Goal: Information Seeking & Learning: Learn about a topic

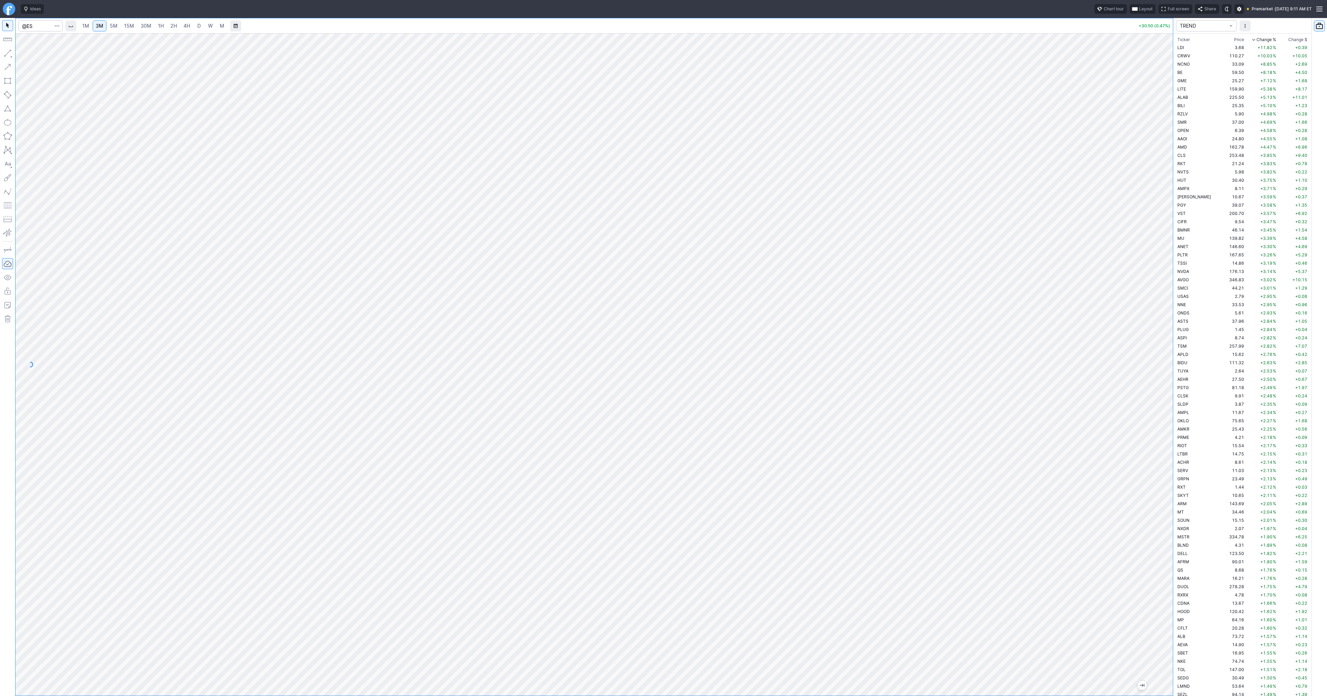
scroll to position [1043, 0]
click at [165, 26] on link "1H" at bounding box center [161, 25] width 12 height 11
click at [25, 54] on button "Line" at bounding box center [37, 55] width 40 height 10
drag, startPoint x: 1168, startPoint y: 215, endPoint x: 1160, endPoint y: 320, distance: 105.4
click at [1160, 320] on div at bounding box center [1165, 362] width 15 height 645
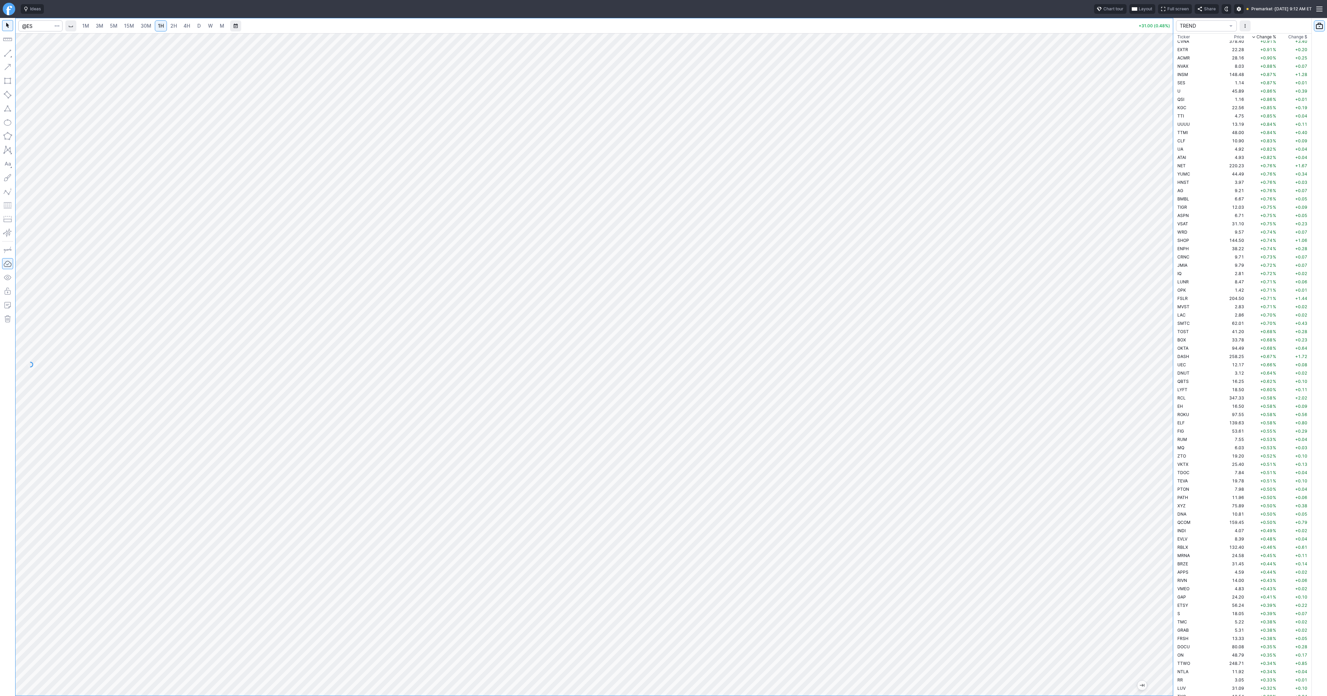
click at [170, 26] on span "2H" at bounding box center [173, 26] width 7 height 6
click at [11, 50] on button "button" at bounding box center [7, 53] width 11 height 11
click at [9, 53] on button "button" at bounding box center [7, 53] width 11 height 11
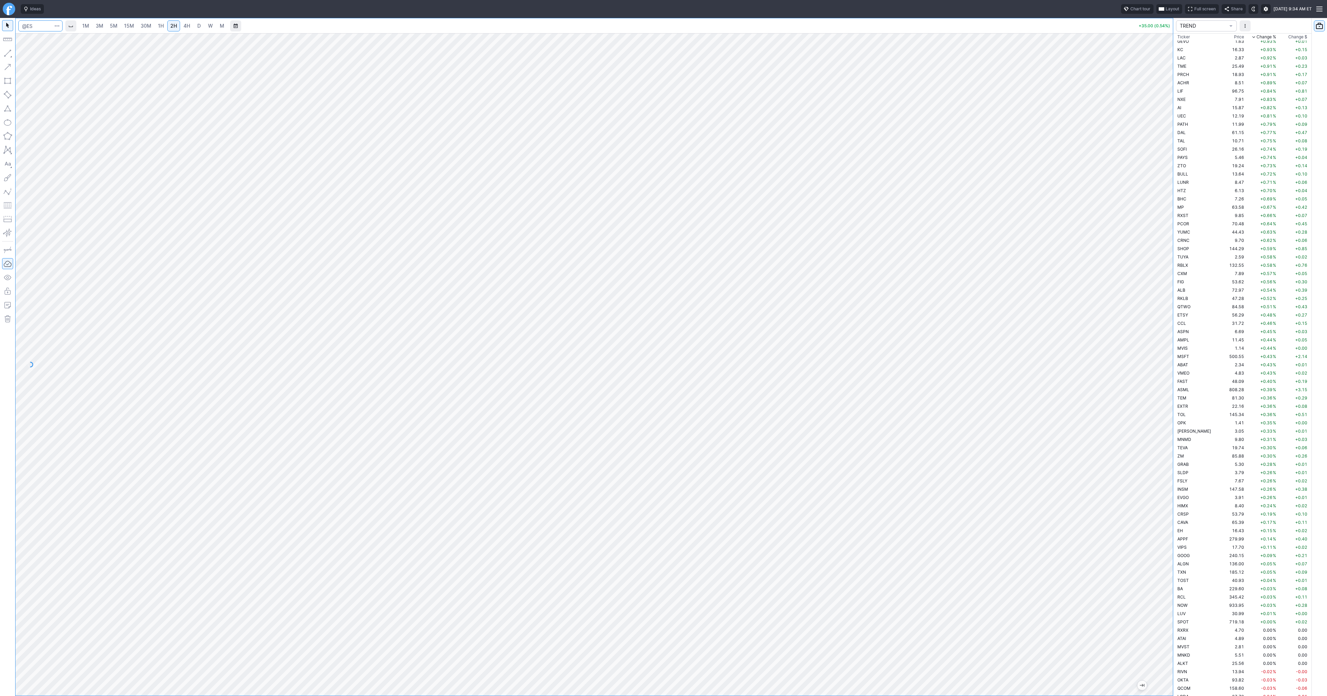
click at [33, 25] on input "Search" at bounding box center [40, 25] width 44 height 11
type input "spy"
click at [118, 29] on link "5M" at bounding box center [114, 25] width 14 height 11
click at [141, 27] on span "30M" at bounding box center [146, 26] width 11 height 6
click at [97, 24] on span "3M" at bounding box center [100, 26] width 8 height 6
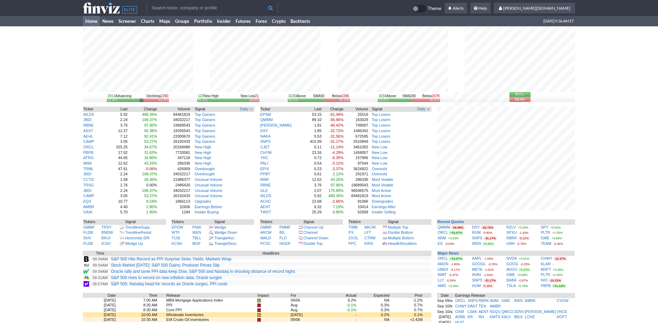
click at [196, 7] on input "text" at bounding box center [212, 7] width 131 height 11
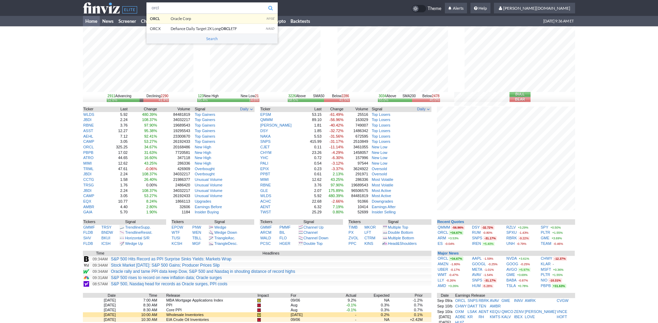
type input "orcl"
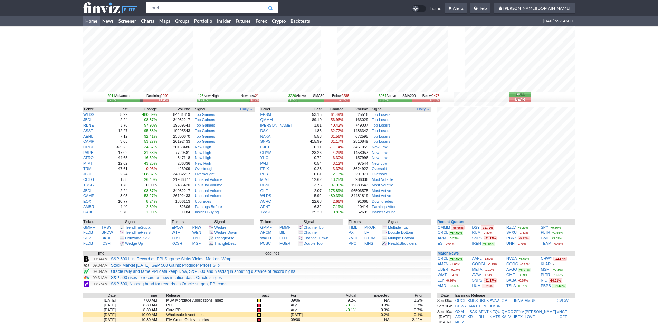
click at [209, 20] on body "orcl ORCL Oracle Corp NYSE ORCX Defiance Daily Target 2X Long ORCL ETF NASD Sea…" at bounding box center [329, 224] width 658 height 448
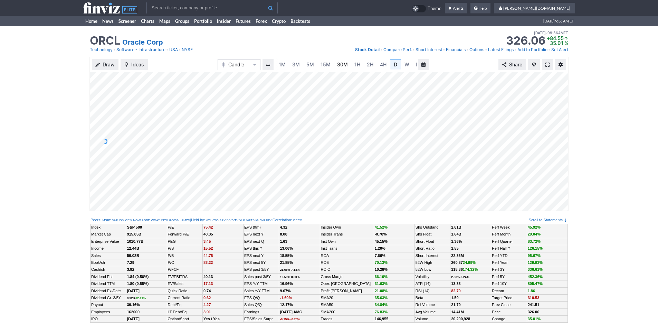
scroll to position [0, 7]
click at [288, 64] on span "3M" at bounding box center [289, 65] width 8 height 6
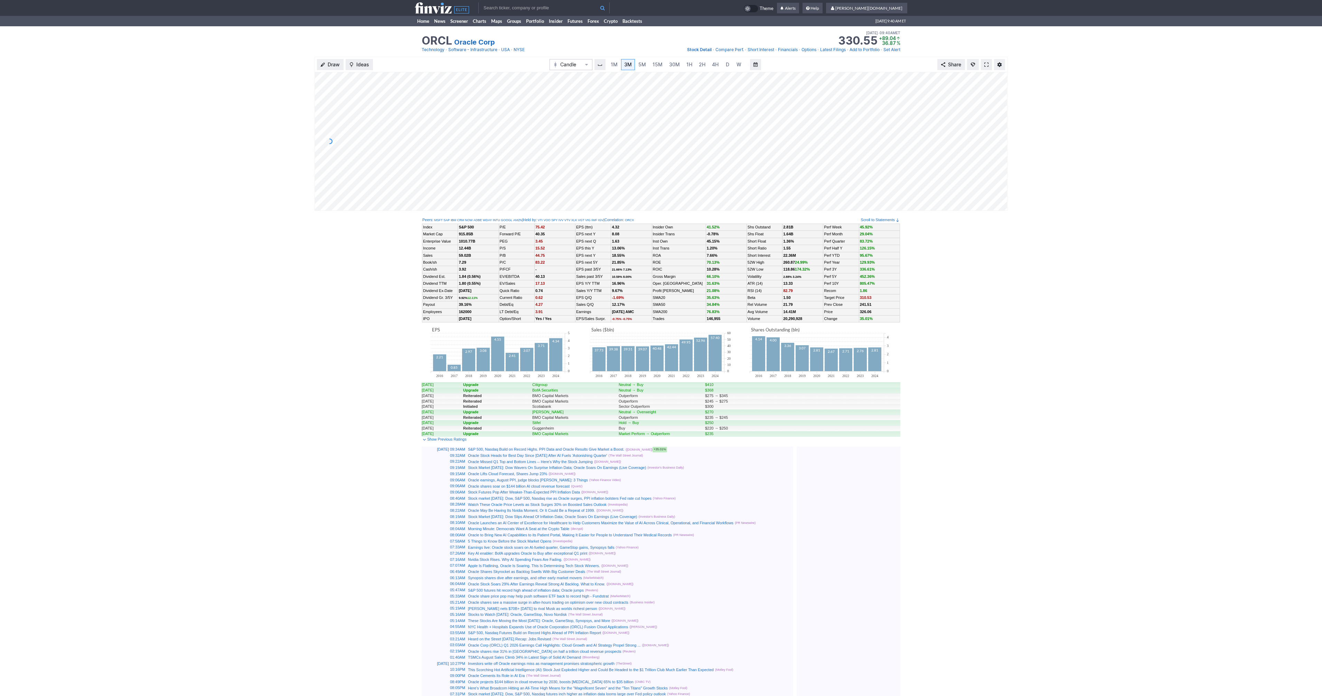
click at [658, 67] on span at bounding box center [986, 65] width 4 height 6
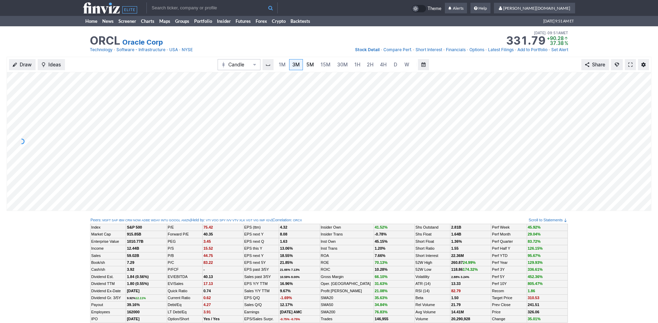
click at [303, 66] on link "5M" at bounding box center [310, 64] width 14 height 11
click at [293, 66] on span "3M" at bounding box center [296, 65] width 8 height 6
click at [327, 66] on span "15M" at bounding box center [326, 65] width 10 height 6
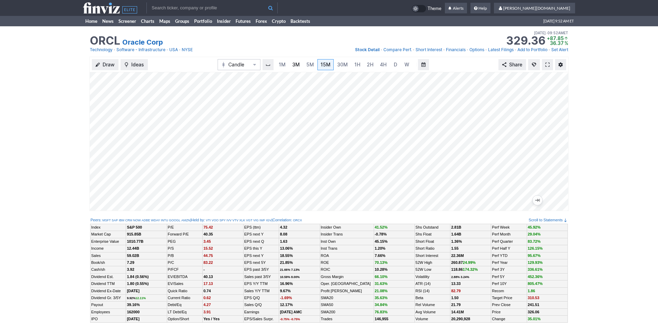
click at [293, 67] on span "3M" at bounding box center [296, 65] width 8 height 6
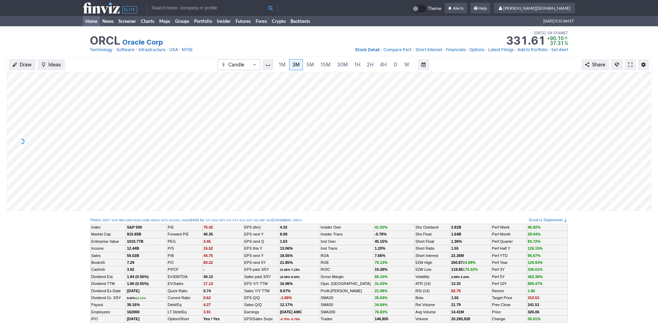
click at [90, 20] on link "Home" at bounding box center [91, 21] width 17 height 10
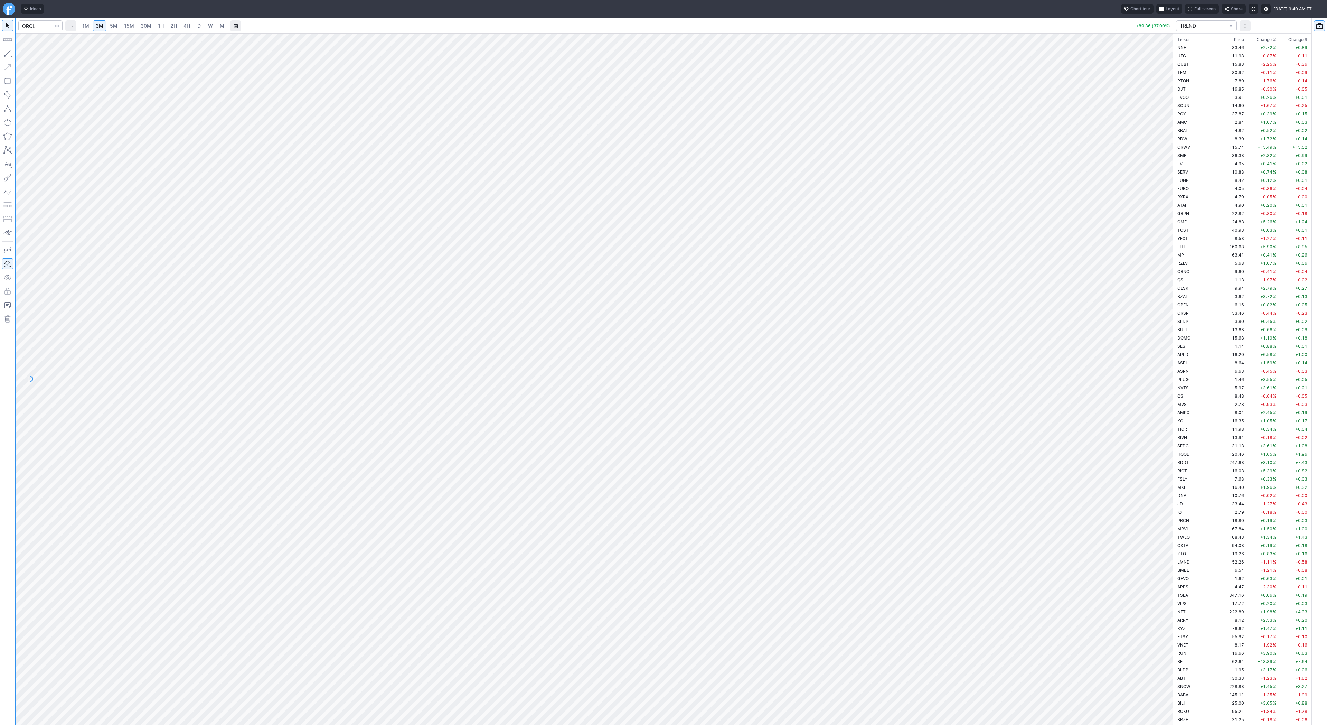
click at [173, 26] on span "2H" at bounding box center [173, 26] width 7 height 6
click at [188, 26] on span "4H" at bounding box center [187, 26] width 7 height 6
click at [198, 26] on span "D" at bounding box center [198, 26] width 3 height 6
click at [95, 26] on link "3M" at bounding box center [100, 25] width 14 height 11
click at [38, 27] on input "Search" at bounding box center [40, 25] width 44 height 11
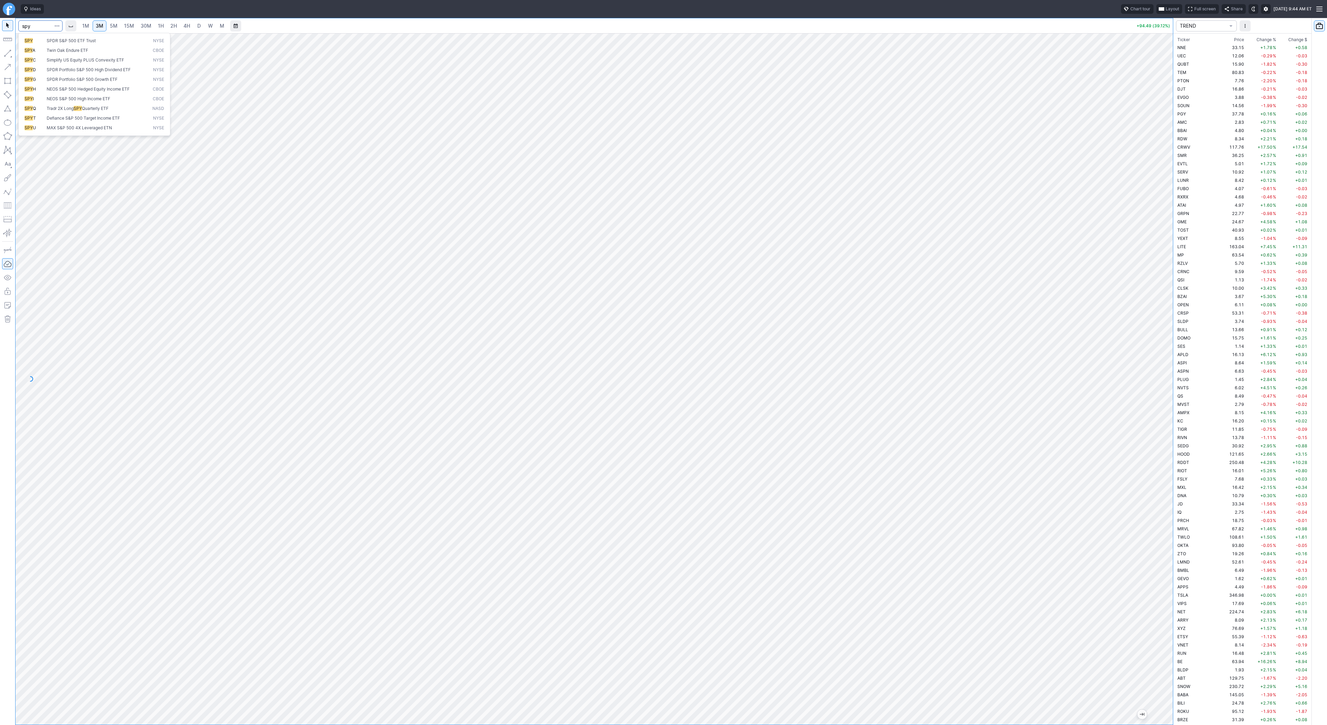
type input "spy"
click at [155, 23] on link "1H" at bounding box center [161, 25] width 12 height 11
click at [36, 28] on input "Search" at bounding box center [40, 25] width 44 height 11
type input "@es"
click at [39, 26] on input "Search" at bounding box center [40, 25] width 44 height 11
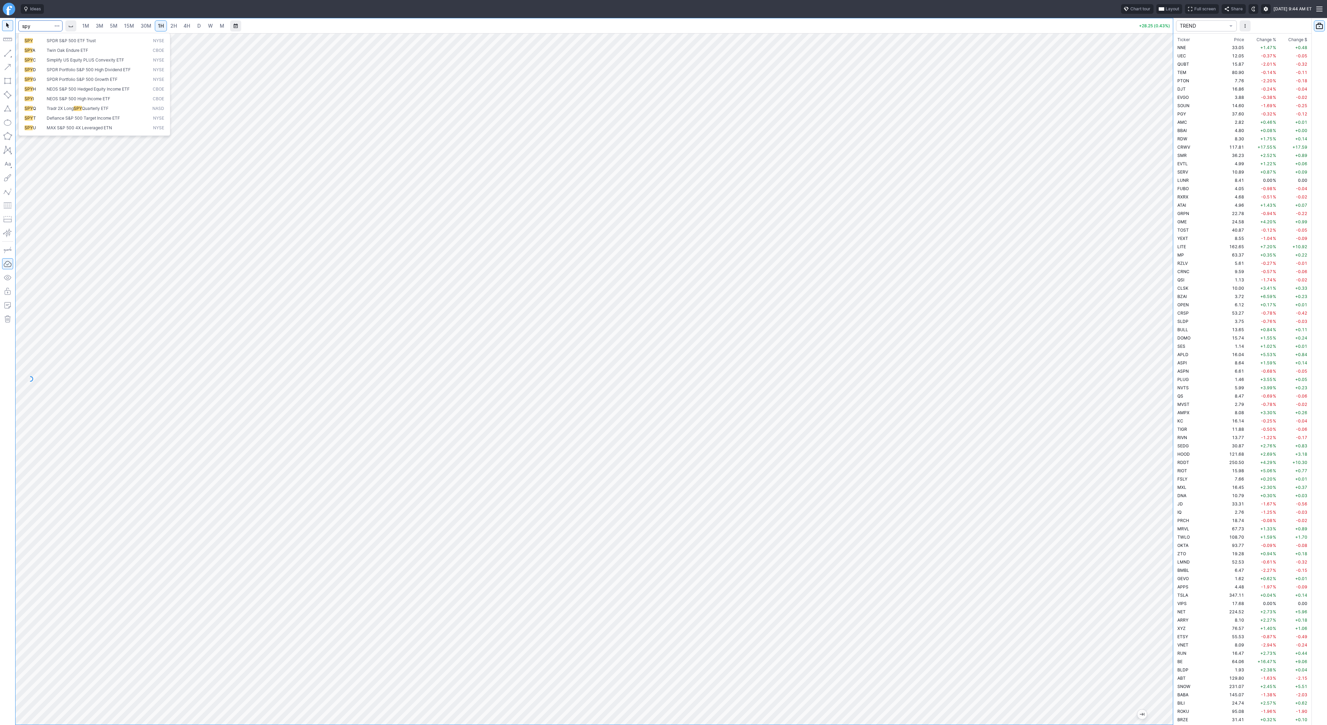
type input "spy"
click at [35, 29] on input "Search" at bounding box center [40, 25] width 44 height 11
type input "sh"
click at [170, 23] on span "2H" at bounding box center [173, 26] width 7 height 6
click at [159, 27] on span "1H" at bounding box center [161, 26] width 6 height 6
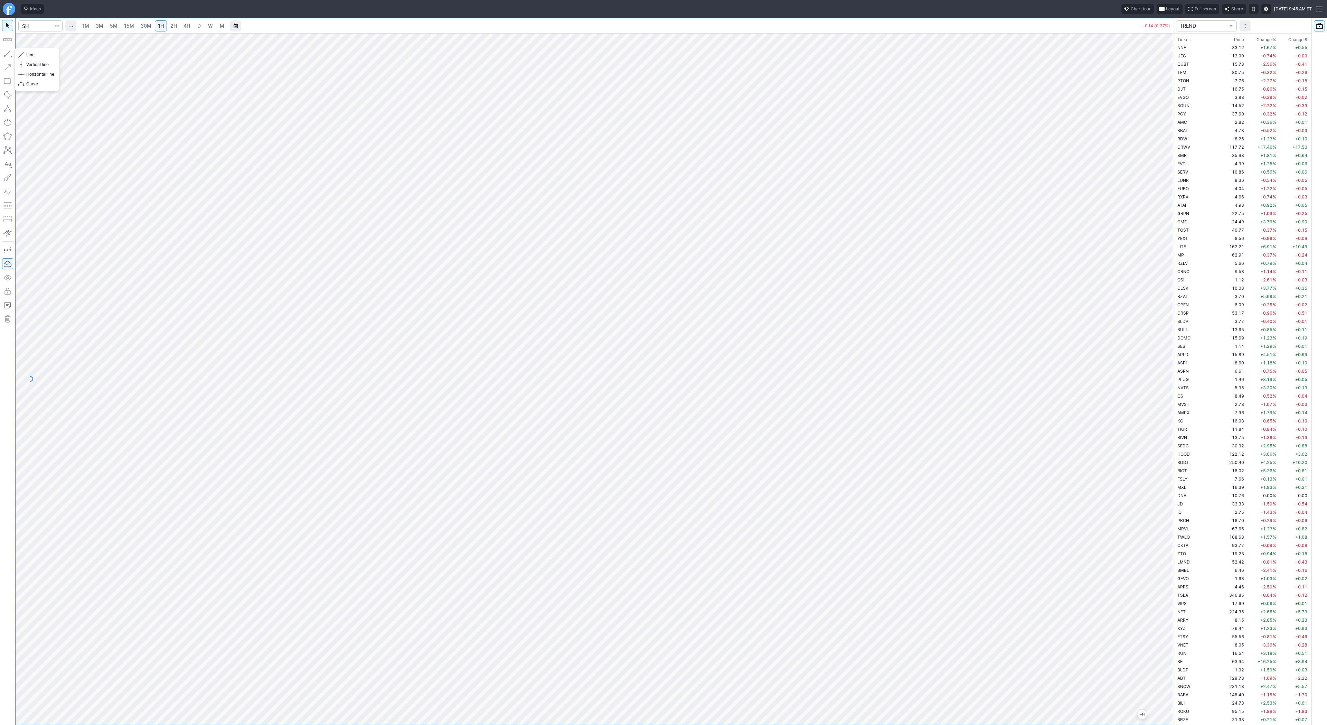
click at [9, 56] on button "button" at bounding box center [7, 53] width 11 height 11
click at [6, 53] on button "button" at bounding box center [7, 53] width 11 height 11
click at [98, 31] on link "3M" at bounding box center [100, 25] width 14 height 11
click at [34, 29] on input "Search" at bounding box center [40, 25] width 44 height 11
type input "orcl"
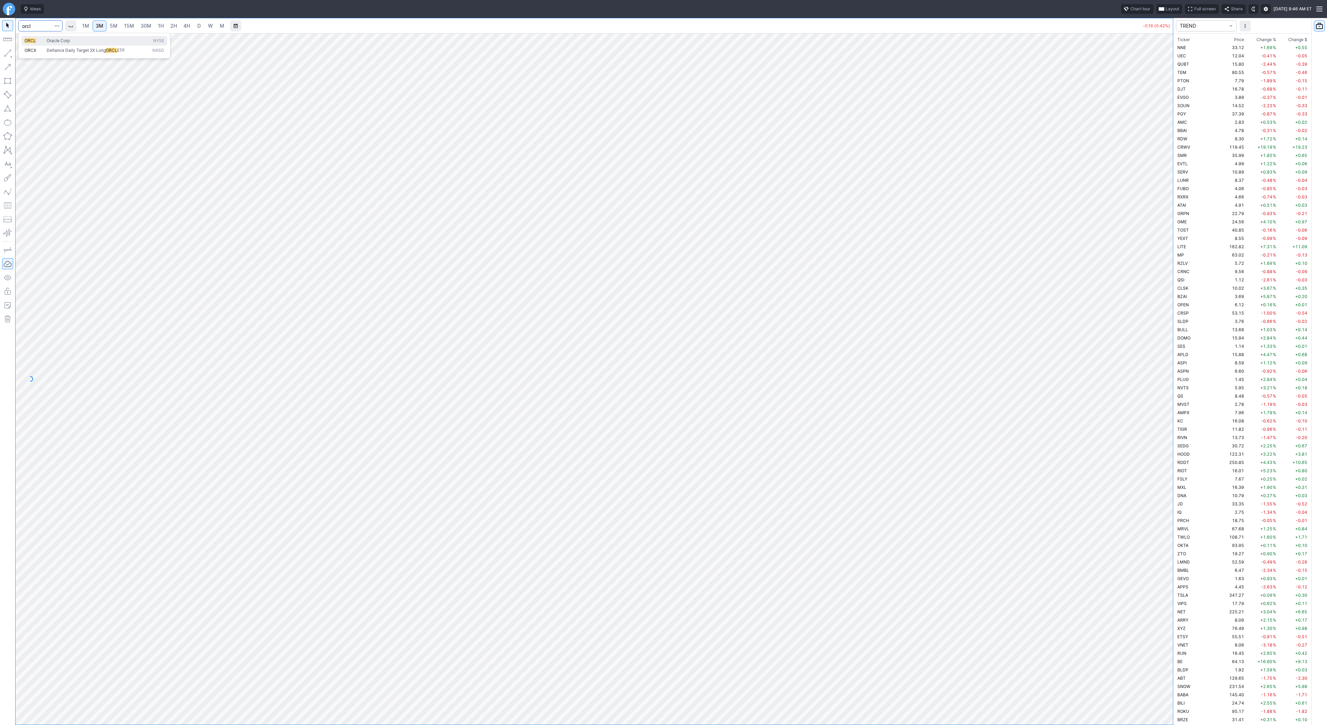
click at [41, 38] on span "ORCL" at bounding box center [36, 41] width 22 height 6
click at [197, 25] on span "D" at bounding box center [198, 26] width 3 height 6
drag, startPoint x: 1172, startPoint y: 256, endPoint x: 1159, endPoint y: 260, distance: 12.8
click at [1170, 272] on div at bounding box center [1165, 377] width 15 height 674
click at [184, 27] on span "4H" at bounding box center [187, 26] width 7 height 6
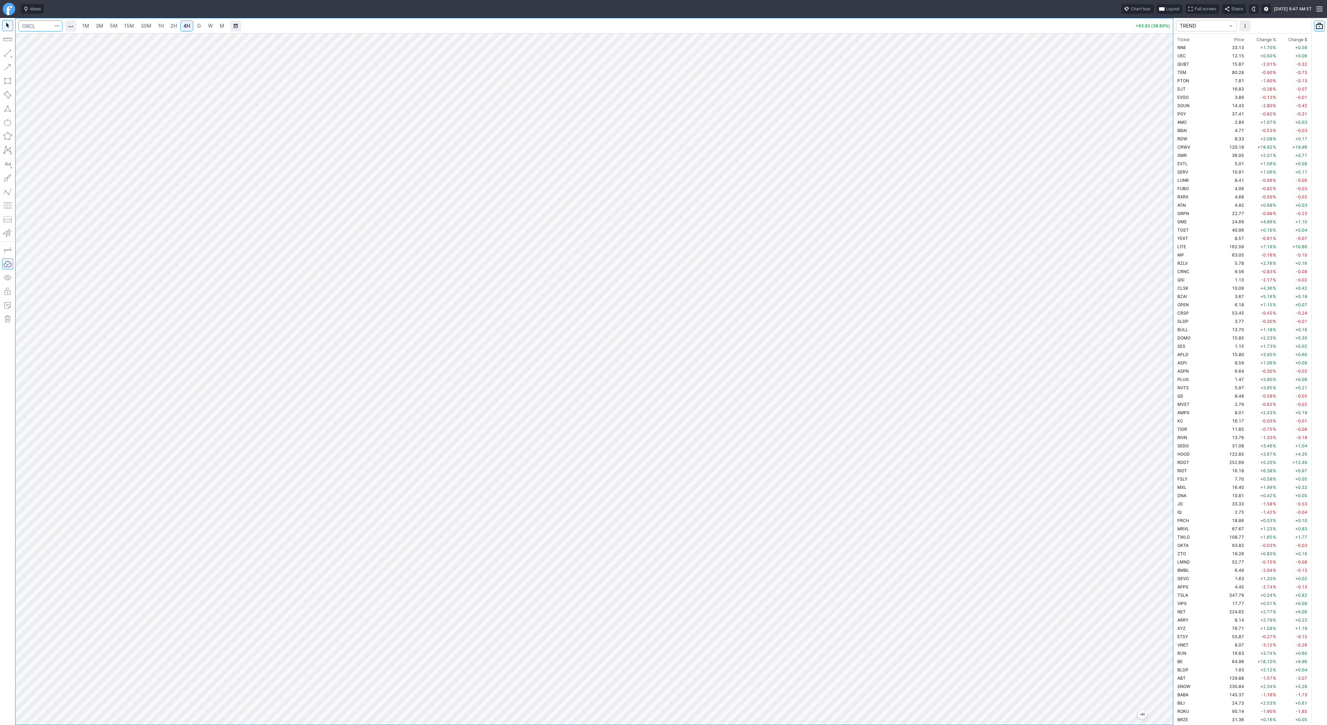
click at [31, 28] on input "Search" at bounding box center [40, 25] width 44 height 11
type input "pltr"
click at [30, 24] on input "Search" at bounding box center [40, 25] width 44 height 11
type input "qqq"
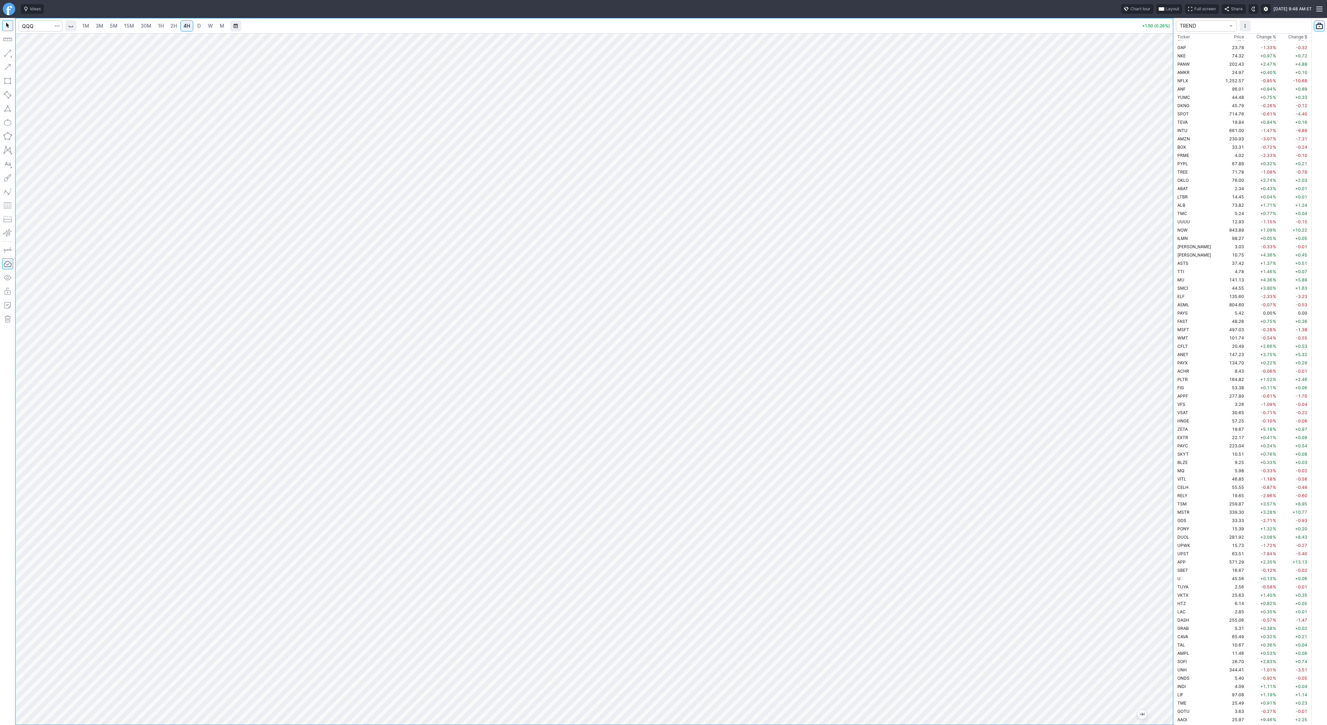
click at [108, 26] on link "5M" at bounding box center [114, 25] width 14 height 11
click at [101, 26] on span "3M" at bounding box center [100, 26] width 8 height 6
click at [115, 28] on span "5M" at bounding box center [114, 26] width 8 height 6
click at [35, 24] on input "Search" at bounding box center [40, 25] width 44 height 11
type input "spy"
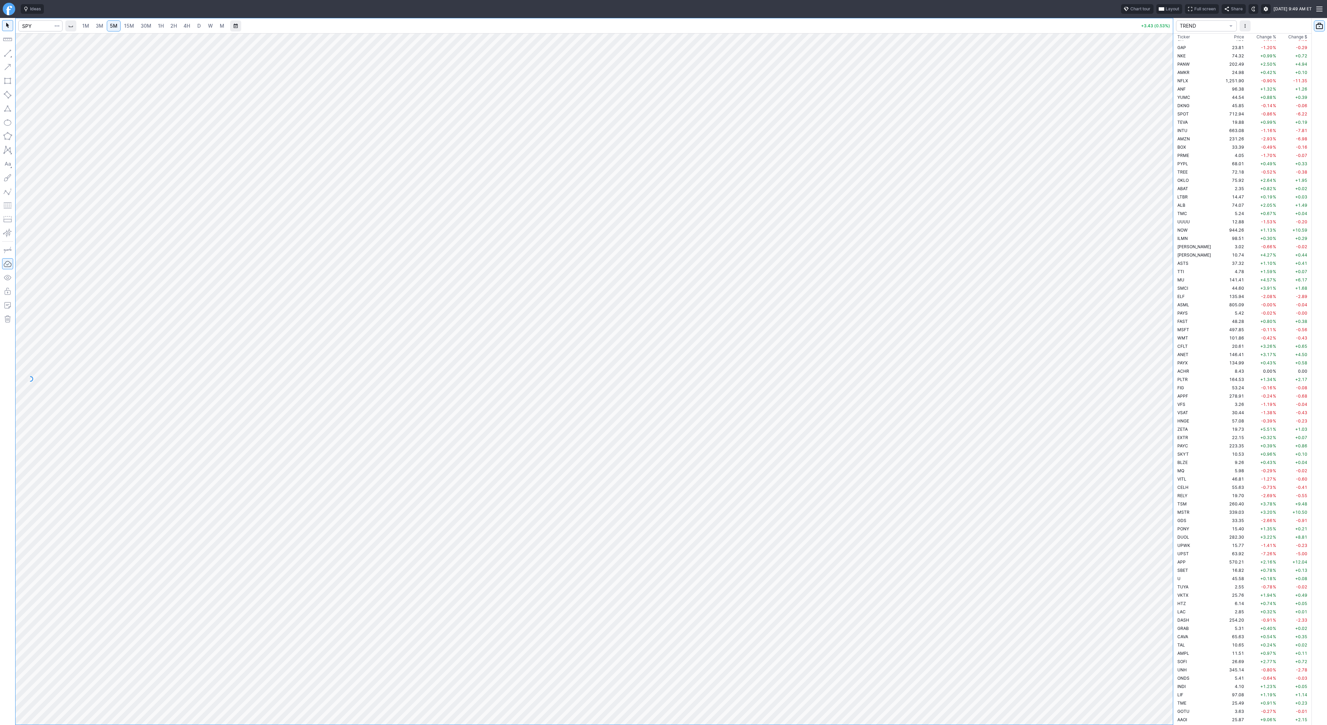
click at [129, 24] on span "15M" at bounding box center [129, 26] width 10 height 6
click at [1150, 395] on div at bounding box center [594, 378] width 1157 height 691
click at [158, 24] on span "1H" at bounding box center [161, 26] width 6 height 6
click at [8, 53] on button "button" at bounding box center [7, 53] width 11 height 11
click at [30, 55] on span "Line" at bounding box center [40, 54] width 28 height 7
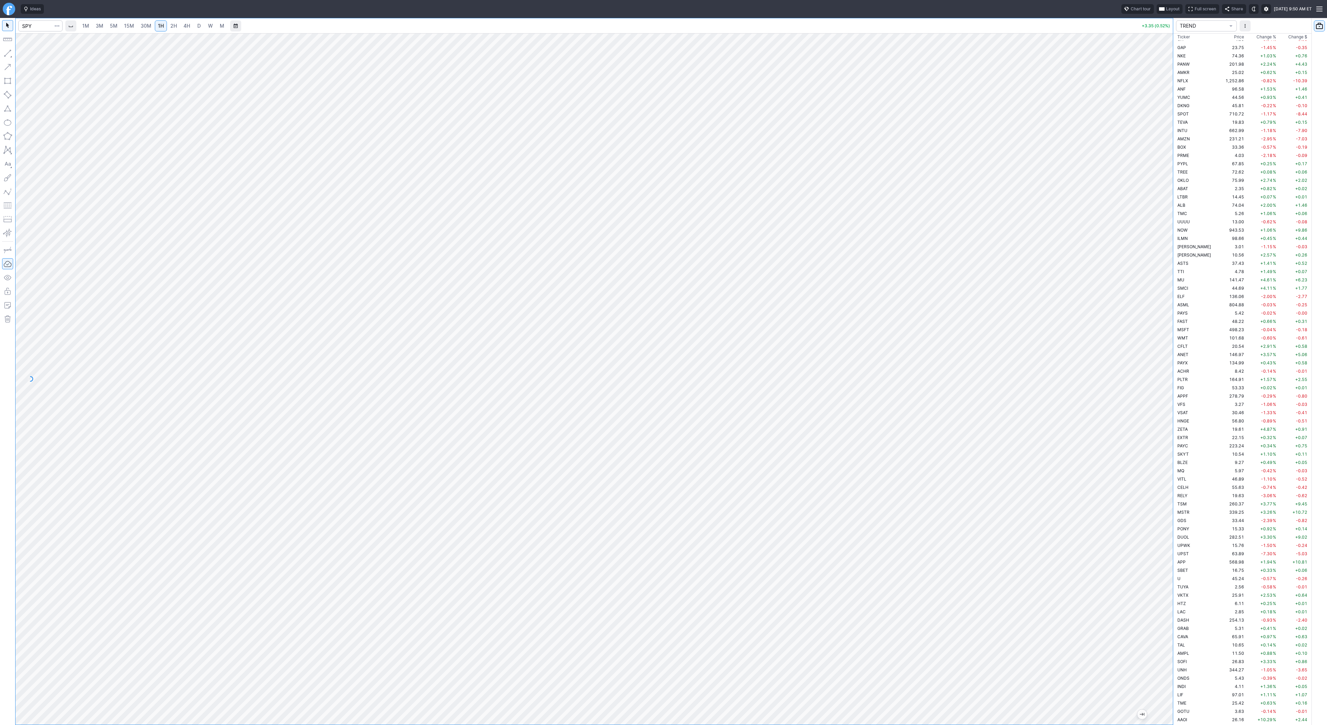
click at [94, 28] on link "3M" at bounding box center [100, 25] width 14 height 11
click at [156, 27] on link "1H" at bounding box center [161, 25] width 12 height 11
drag, startPoint x: 10, startPoint y: 55, endPoint x: 12, endPoint y: 61, distance: 6.5
click at [10, 55] on button "button" at bounding box center [7, 53] width 11 height 11
click at [6, 55] on button "button" at bounding box center [7, 53] width 11 height 11
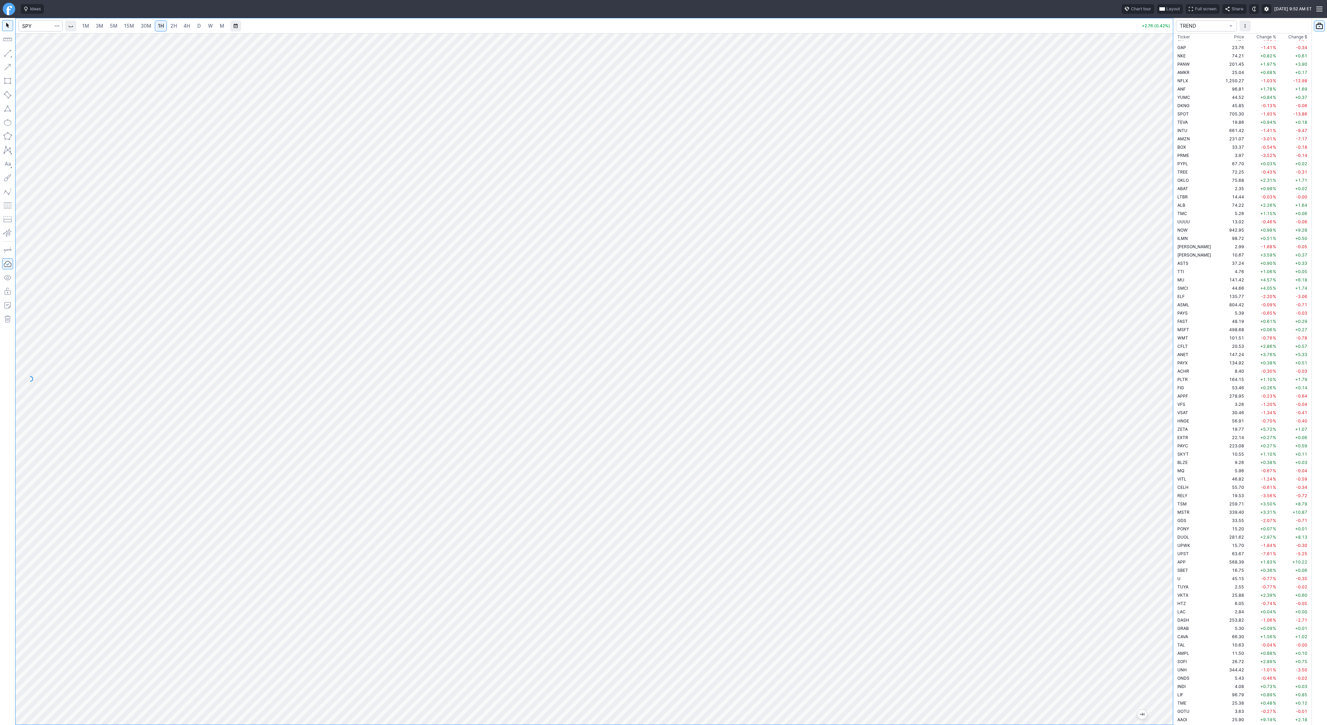
click at [96, 26] on span "3M" at bounding box center [100, 26] width 8 height 6
click at [40, 27] on input "Search" at bounding box center [40, 25] width 44 height 11
type input "@es"
click at [38, 39] on span "@ES" at bounding box center [36, 41] width 22 height 6
click at [159, 26] on span "1H" at bounding box center [161, 26] width 6 height 6
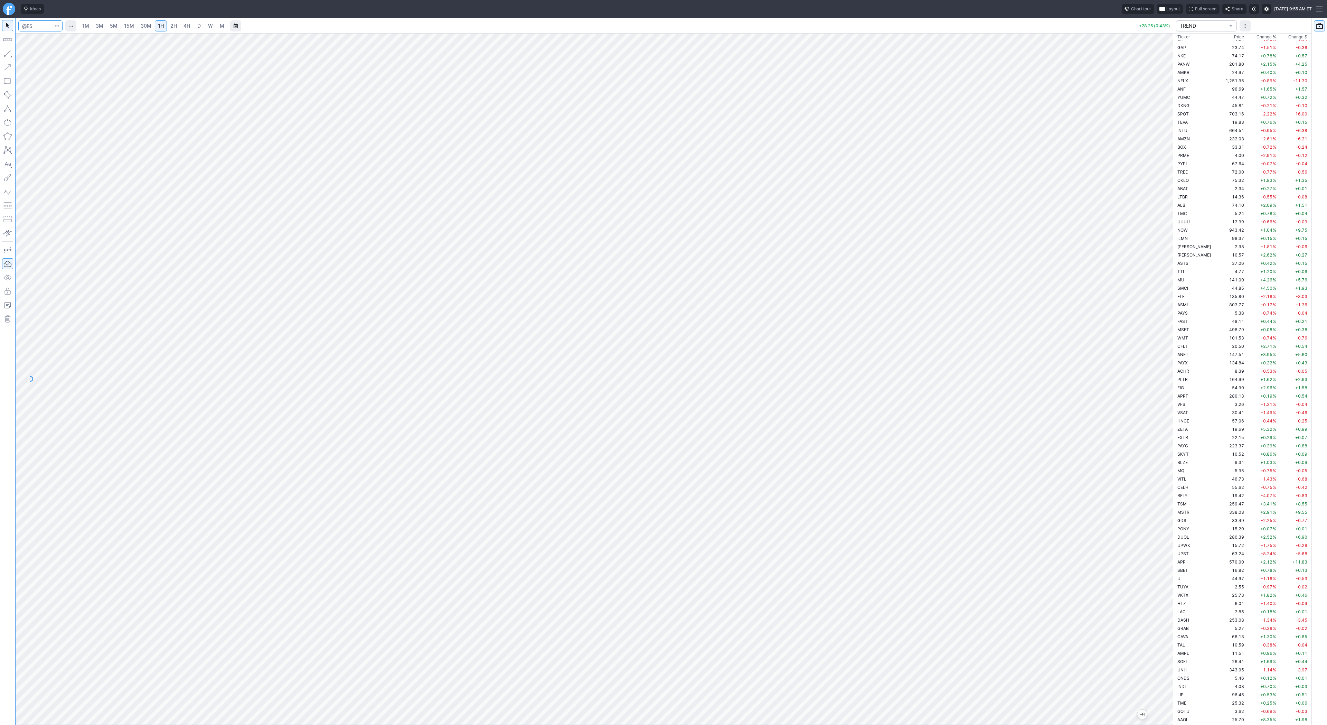
click at [37, 28] on input "Search" at bounding box center [40, 25] width 44 height 11
type input "avgo"
click at [202, 26] on link "D" at bounding box center [199, 25] width 11 height 11
click at [113, 29] on span "5M" at bounding box center [114, 25] width 8 height 7
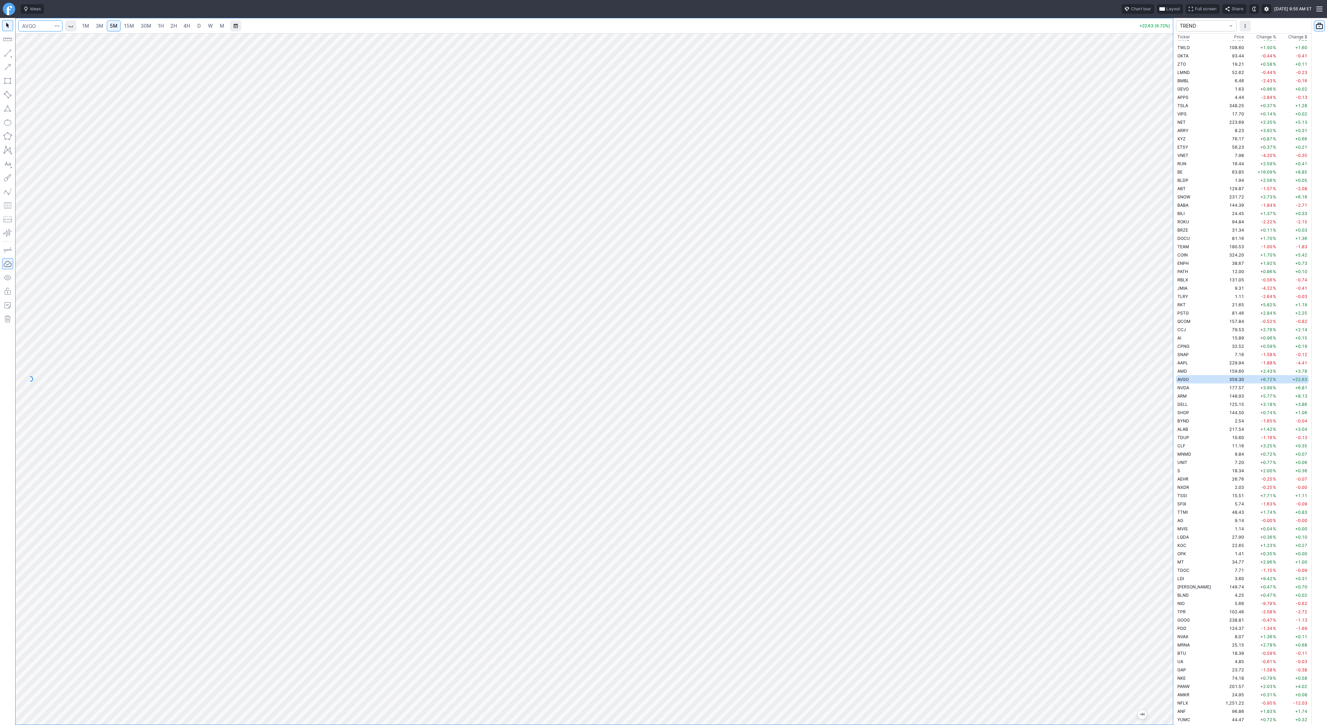
click at [44, 26] on input "Search" at bounding box center [40, 25] width 44 height 11
type input "nvda"
click at [201, 28] on link "D" at bounding box center [199, 25] width 11 height 11
click at [40, 30] on input "Search" at bounding box center [40, 25] width 44 height 11
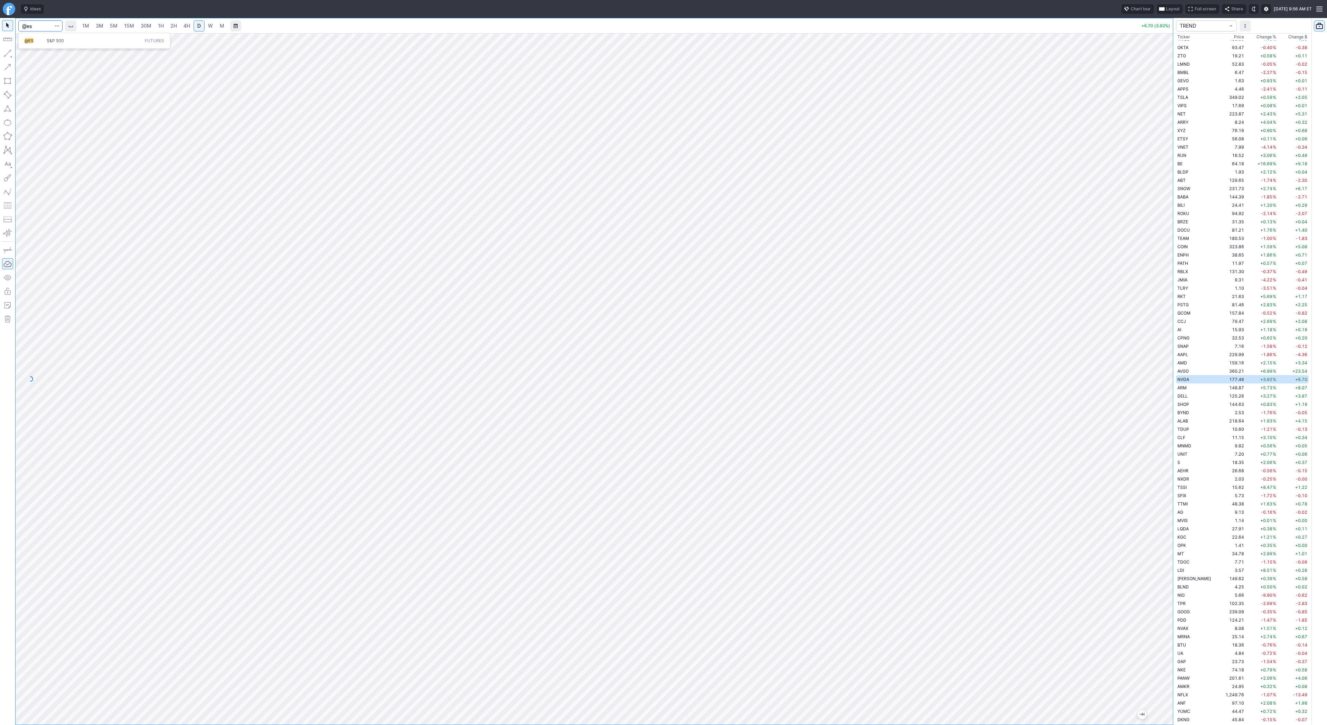
type input "@es"
click at [44, 43] on span "@ES" at bounding box center [36, 41] width 22 height 6
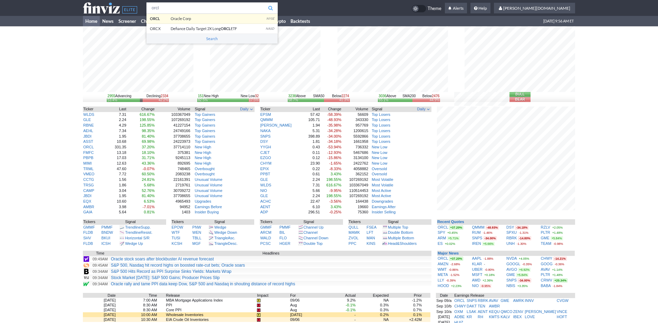
type input "orcl"
click at [185, 19] on body "orcl ORCL Oracle Corp NYSE ORCX Defiance Daily Target 2X Long ORCL ETF NASD Sea…" at bounding box center [329, 224] width 658 height 448
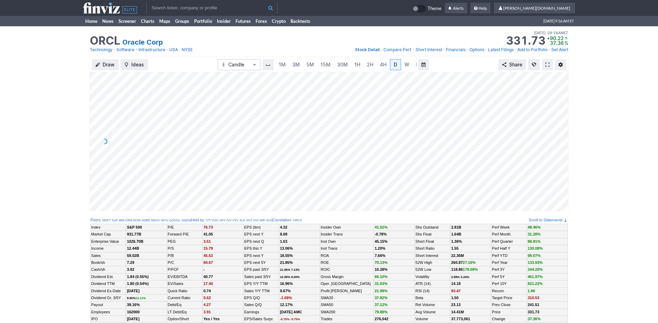
scroll to position [0, 7]
click at [287, 65] on span "3M" at bounding box center [289, 65] width 8 height 6
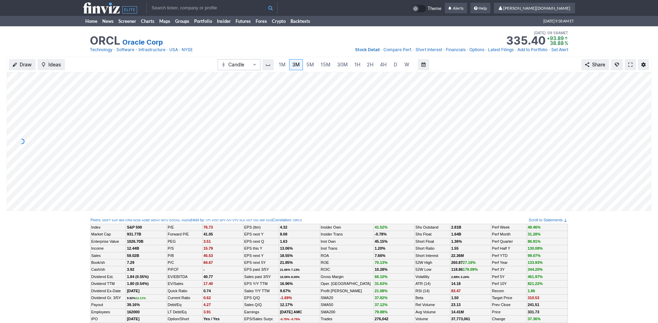
click at [216, 10] on input "text" at bounding box center [212, 7] width 131 height 11
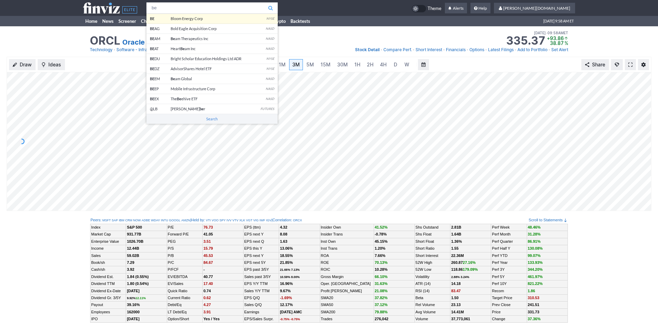
type input "be"
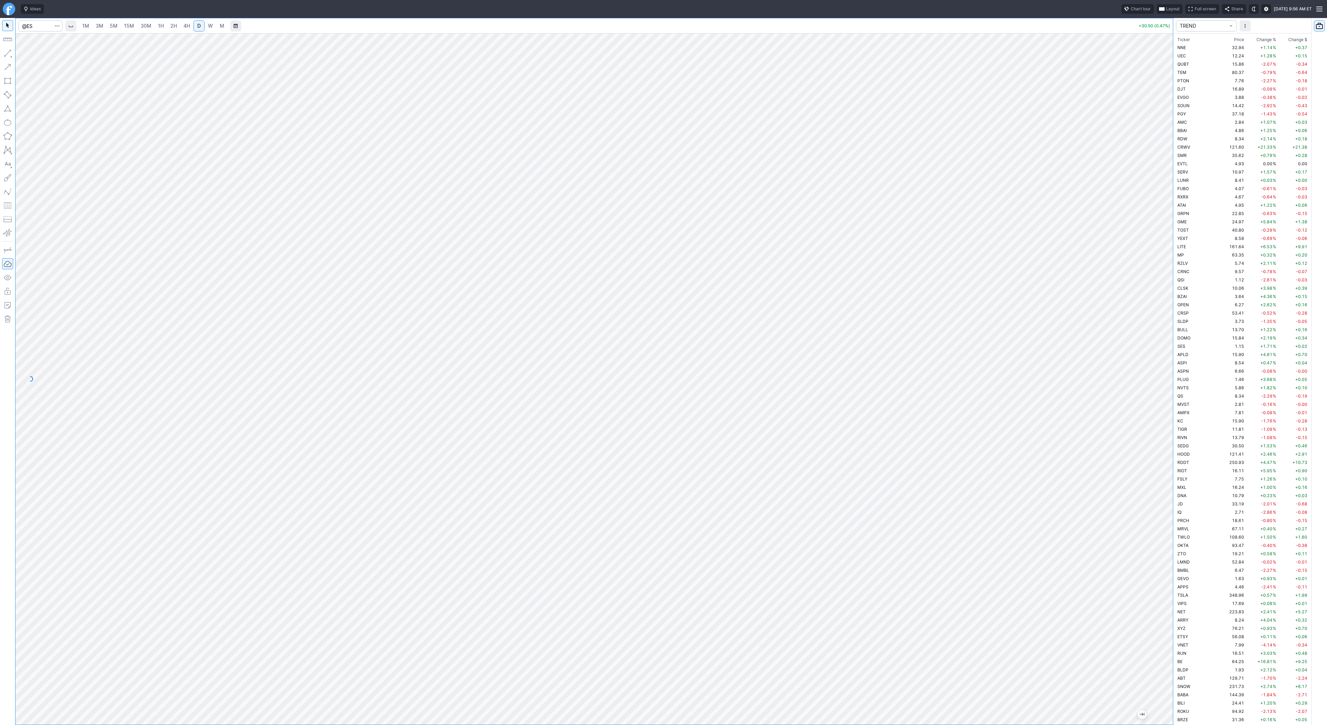
scroll to position [498, 0]
click at [39, 29] on input "Search" at bounding box center [40, 25] width 44 height 11
type input "sh"
click at [160, 26] on span "1H" at bounding box center [161, 26] width 6 height 6
drag, startPoint x: 1168, startPoint y: 326, endPoint x: 1158, endPoint y: 517, distance: 191.4
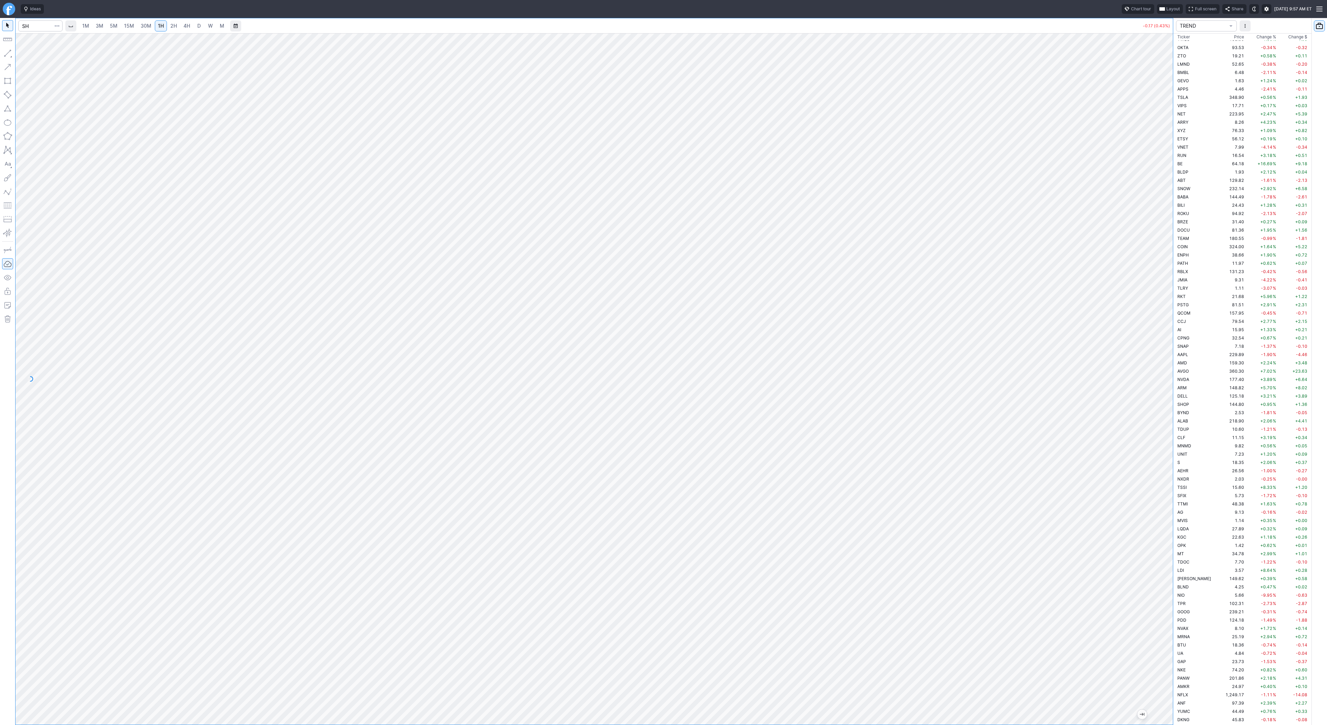
click at [1158, 517] on div at bounding box center [1165, 377] width 15 height 674
click at [29, 55] on span "Line" at bounding box center [40, 54] width 28 height 7
click at [5, 52] on button "button" at bounding box center [7, 53] width 11 height 11
click at [29, 20] on input "Search" at bounding box center [40, 25] width 44 height 11
type input "orcl"
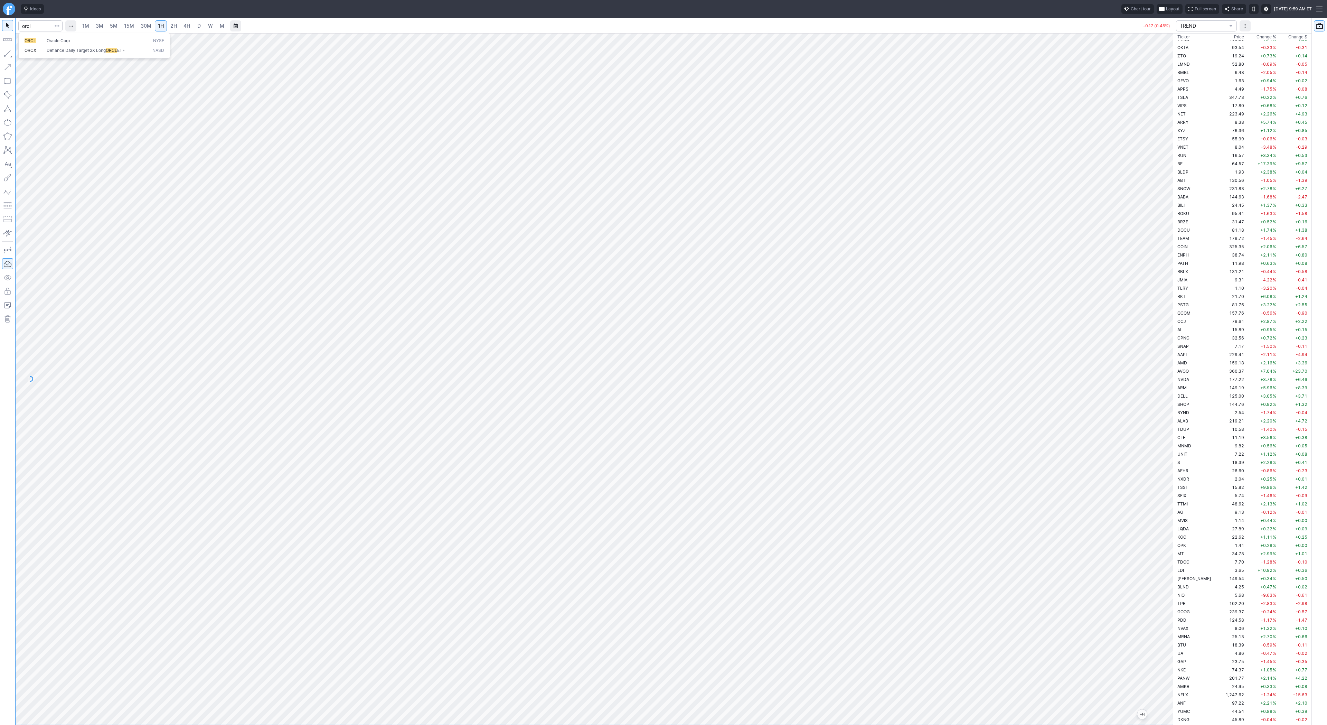
click at [34, 34] on div "ORCL Oracle Corp NYSE ORCX Defiance Daily Target 2X Long ORCL ETF NASD" at bounding box center [94, 46] width 152 height 26
click at [36, 37] on button "ORCL Oracle Corp NYSE" at bounding box center [94, 41] width 146 height 10
click at [101, 28] on span "3M" at bounding box center [100, 26] width 8 height 6
click at [38, 28] on input "Search" at bounding box center [40, 25] width 44 height 11
type input "spy"
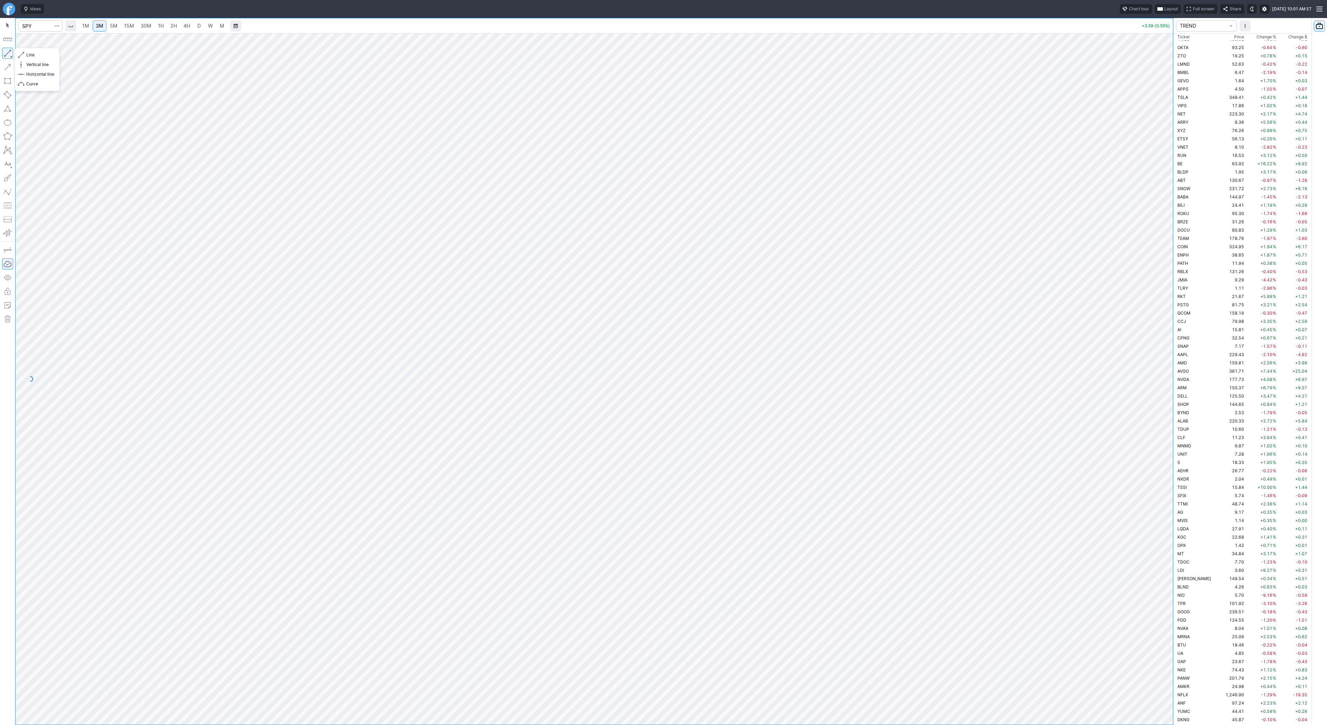
click at [6, 50] on button "button" at bounding box center [7, 53] width 11 height 11
click at [34, 25] on input "Search" at bounding box center [40, 25] width 44 height 11
type input "avgo"
click at [200, 23] on span "D" at bounding box center [199, 25] width 5 height 7
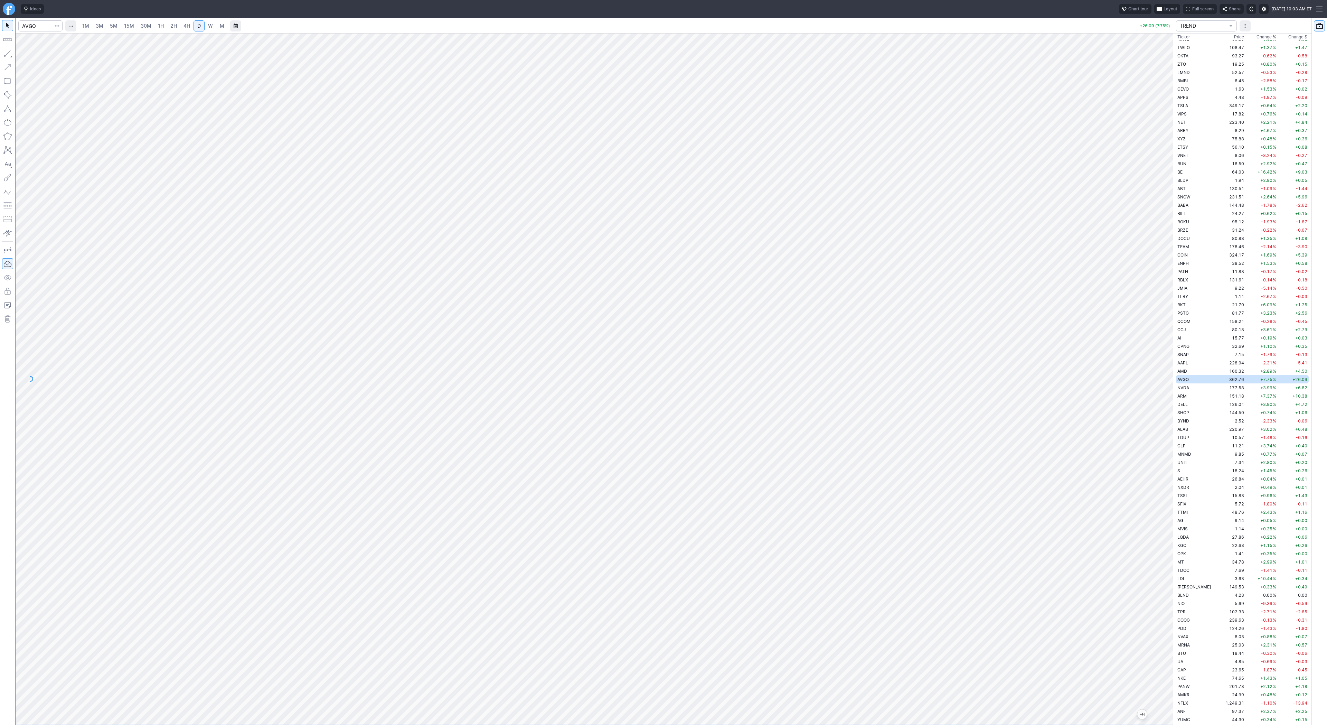
click at [217, 24] on link "M" at bounding box center [221, 25] width 11 height 11
click at [205, 24] on link "W" at bounding box center [210, 25] width 11 height 11
click at [37, 26] on input "Search" at bounding box center [40, 25] width 44 height 11
type input "snps"
click at [4, 133] on div "1M 3M 5M 15M 30M 1H 2H 4H D W M -200.67 (33.20%)" at bounding box center [586, 371] width 1173 height 707
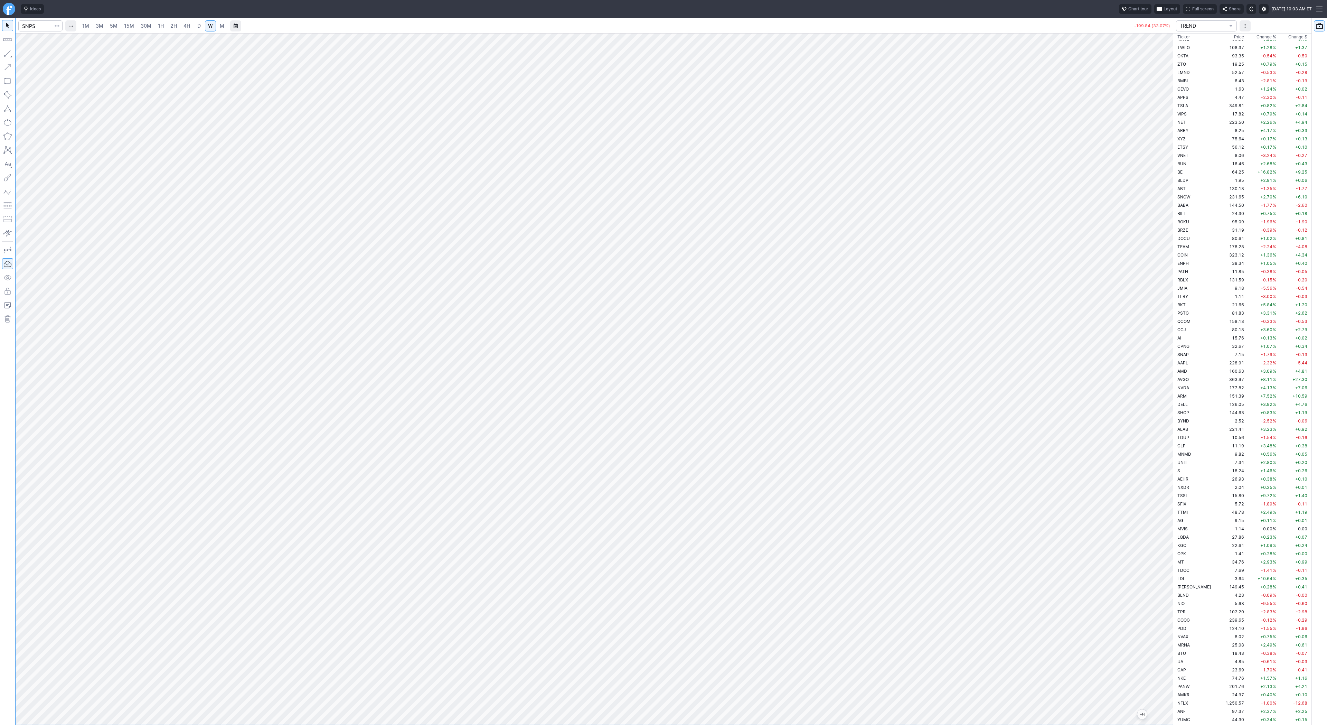
click at [116, 29] on span "5M" at bounding box center [114, 25] width 8 height 7
click at [172, 31] on div "1M 3M 5M 15M 30M 1H 2H 4H D W M" at bounding box center [153, 26] width 150 height 12
click at [183, 30] on link "4H" at bounding box center [186, 25] width 13 height 11
click at [176, 26] on link "2H" at bounding box center [173, 25] width 13 height 11
click at [198, 27] on span "D" at bounding box center [198, 26] width 3 height 6
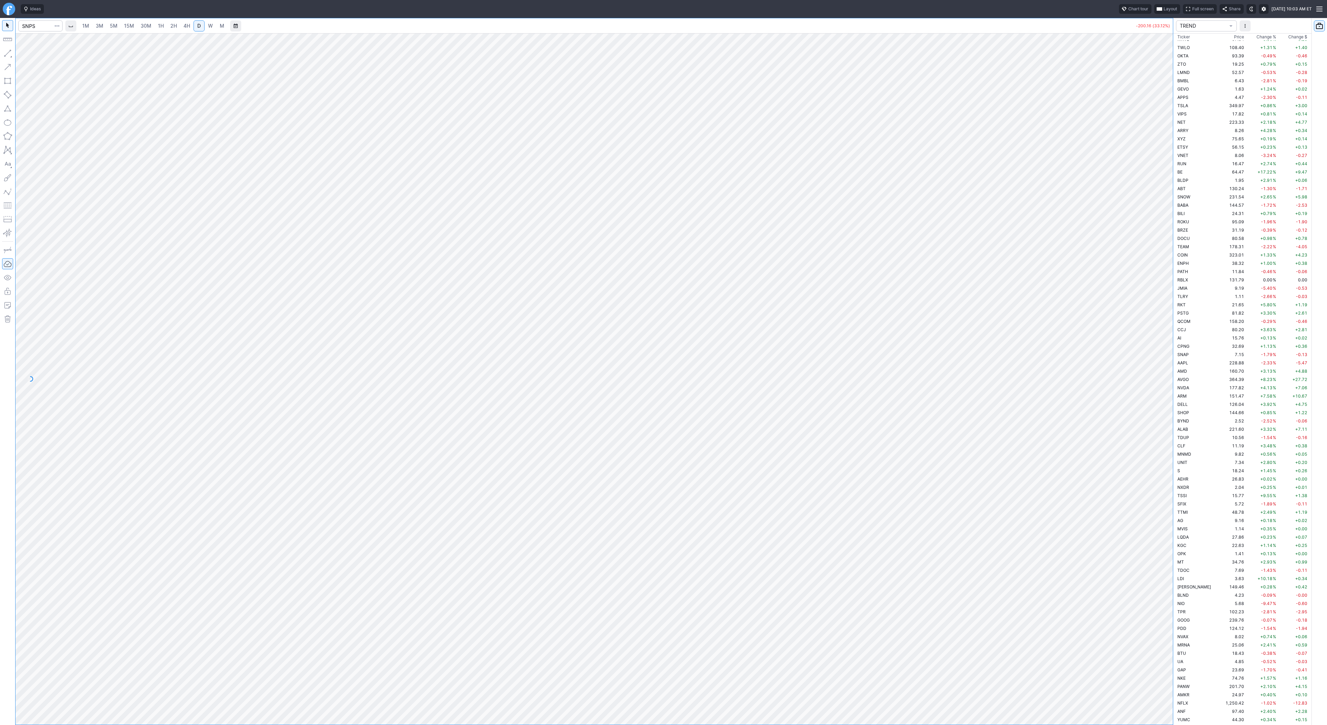
click at [211, 27] on span "W" at bounding box center [210, 26] width 5 height 6
click at [39, 25] on input "Search" at bounding box center [40, 25] width 44 height 11
type input "sh"
click at [194, 24] on link "D" at bounding box center [199, 25] width 11 height 11
click at [155, 23] on link "1H" at bounding box center [161, 25] width 12 height 11
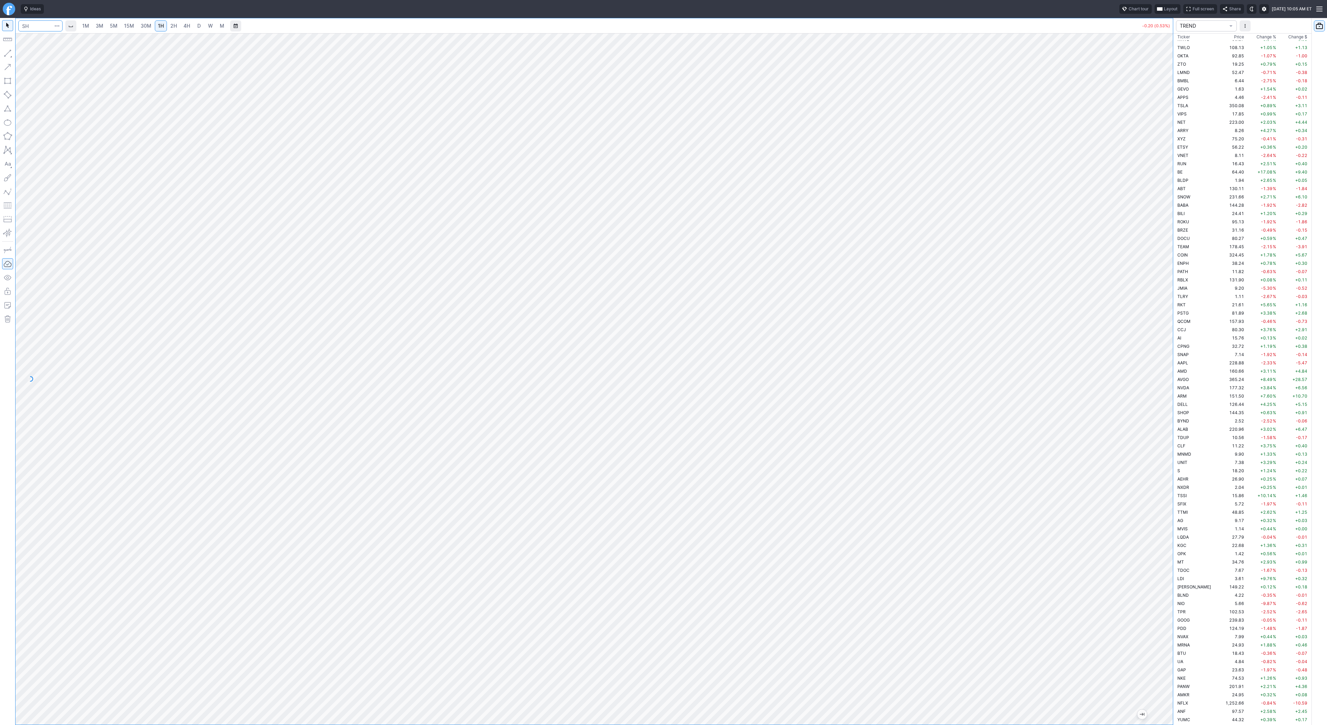
click at [32, 28] on input "Search" at bounding box center [40, 25] width 44 height 11
type input "spy"
click at [143, 24] on span "30M" at bounding box center [146, 26] width 11 height 6
click at [5, 50] on button "button" at bounding box center [7, 53] width 11 height 11
click at [9, 51] on button "button" at bounding box center [7, 53] width 11 height 11
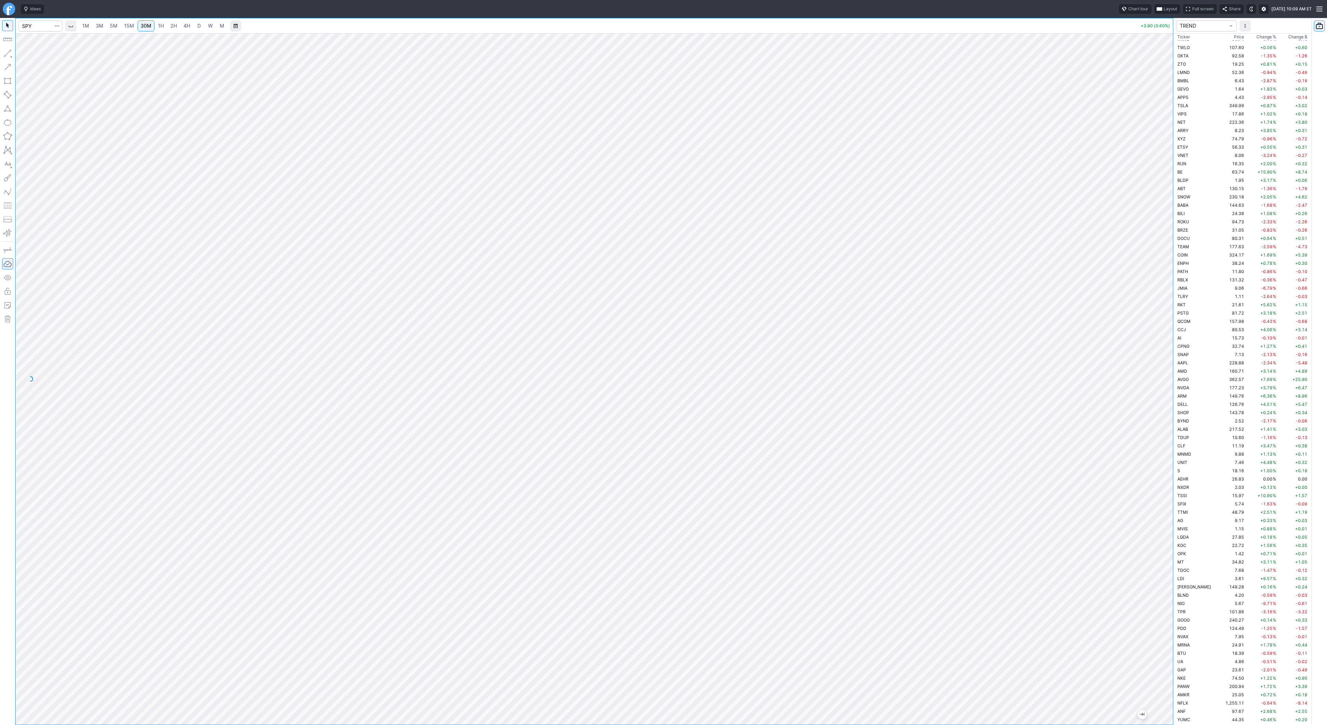
click at [9, 54] on button "button" at bounding box center [7, 53] width 11 height 11
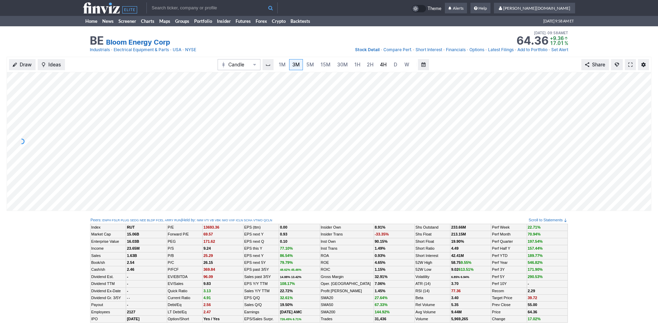
click at [384, 69] on link "4H" at bounding box center [383, 64] width 13 height 11
click at [384, 66] on link "D" at bounding box center [388, 64] width 11 height 11
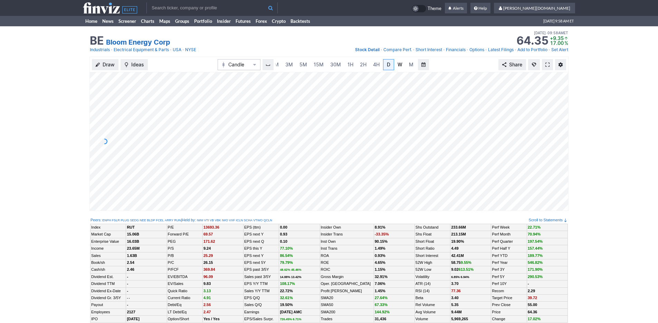
click at [395, 66] on link "W" at bounding box center [400, 64] width 11 height 11
click at [409, 63] on span "M" at bounding box center [411, 65] width 4 height 6
click at [202, 19] on link "Portfolio" at bounding box center [203, 21] width 23 height 10
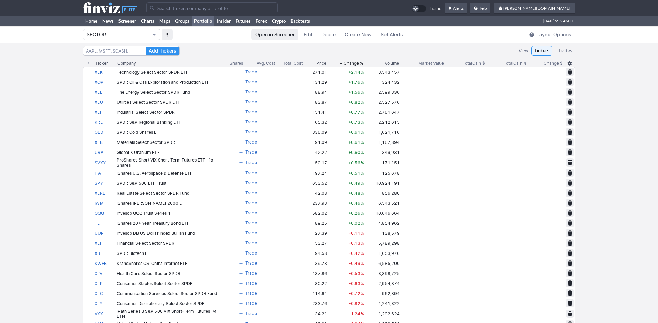
click at [140, 38] on button "SECTOR" at bounding box center [121, 34] width 77 height 11
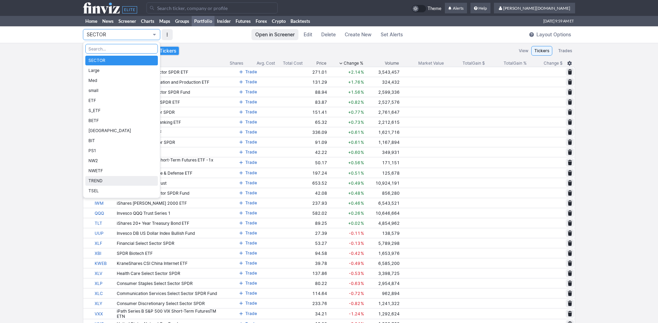
click at [128, 178] on span "TREND" at bounding box center [121, 180] width 66 height 7
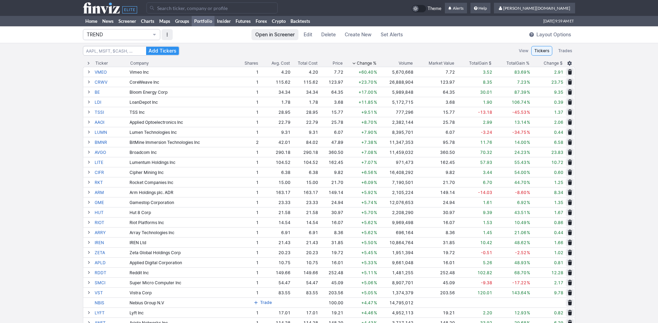
click at [357, 62] on span "Change %" at bounding box center [367, 63] width 20 height 7
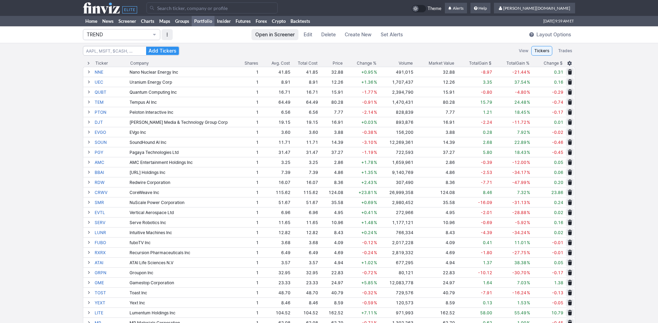
click at [357, 62] on span "Change %" at bounding box center [367, 63] width 20 height 7
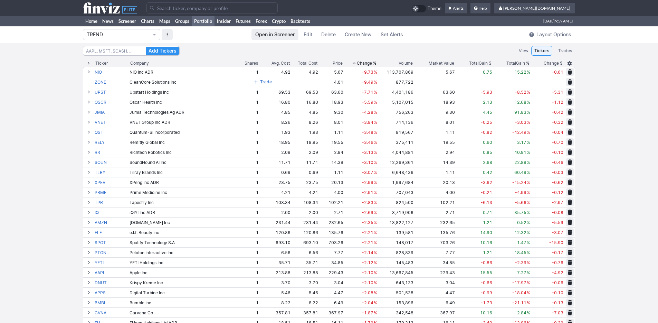
click at [357, 62] on span "Change %" at bounding box center [367, 63] width 20 height 7
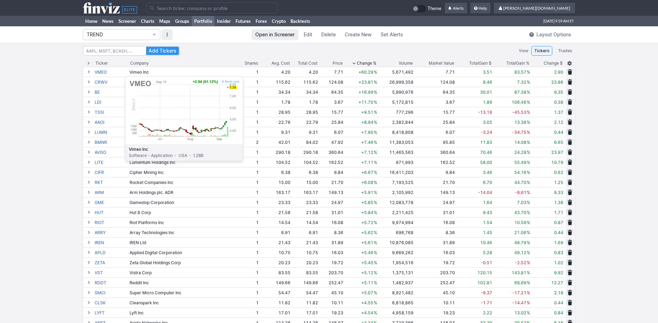
click at [108, 73] on link "VMEO" at bounding box center [112, 72] width 34 height 10
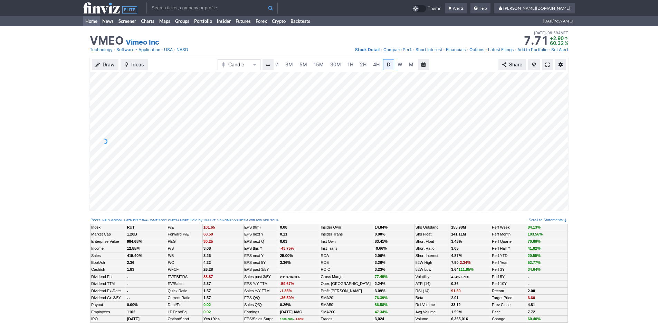
click at [94, 22] on link "Home" at bounding box center [91, 21] width 17 height 10
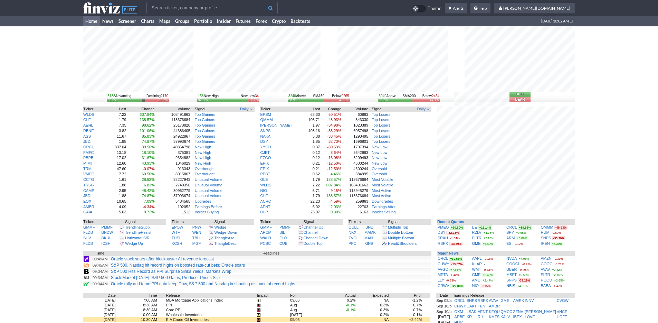
click at [626, 217] on div "3133 Advancing Declining 2170 56.6% 39.2% 158 New High New Low 34 82.3% 17.7% 3…" at bounding box center [329, 220] width 658 height 389
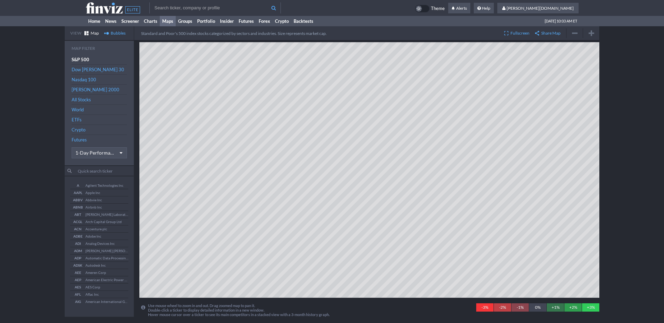
click at [19, 39] on div "View Map Bubbles Standard and Poor's 500 index stocks categorized by sectors an…" at bounding box center [332, 171] width 664 height 290
click at [91, 21] on link "Home" at bounding box center [94, 21] width 17 height 10
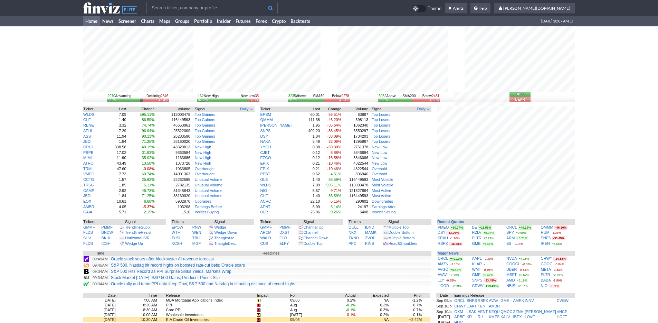
click at [201, 6] on input "text" at bounding box center [212, 7] width 131 height 11
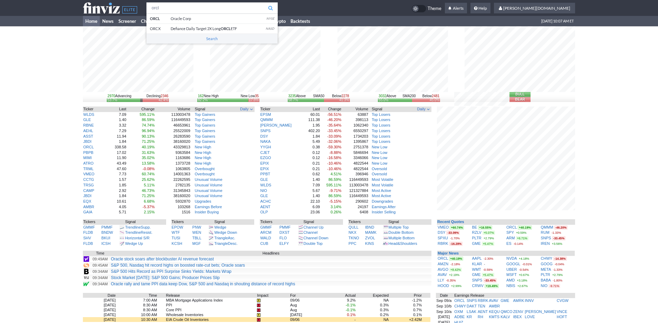
type input "orcl"
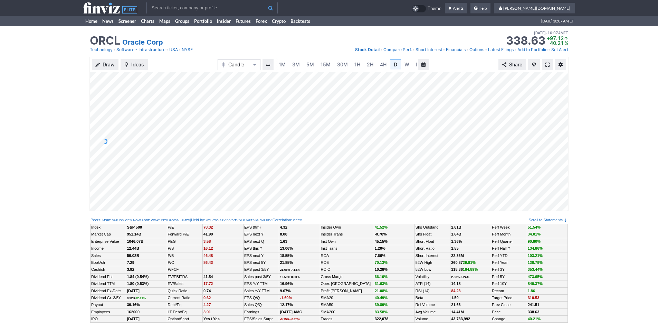
scroll to position [0, 7]
click at [293, 66] on link "3M" at bounding box center [289, 64] width 14 height 11
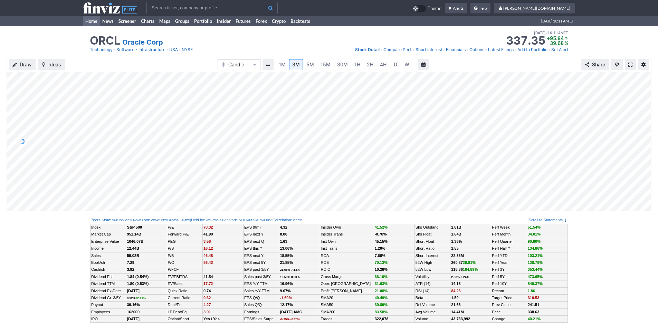
click at [88, 24] on link "Home" at bounding box center [91, 21] width 17 height 10
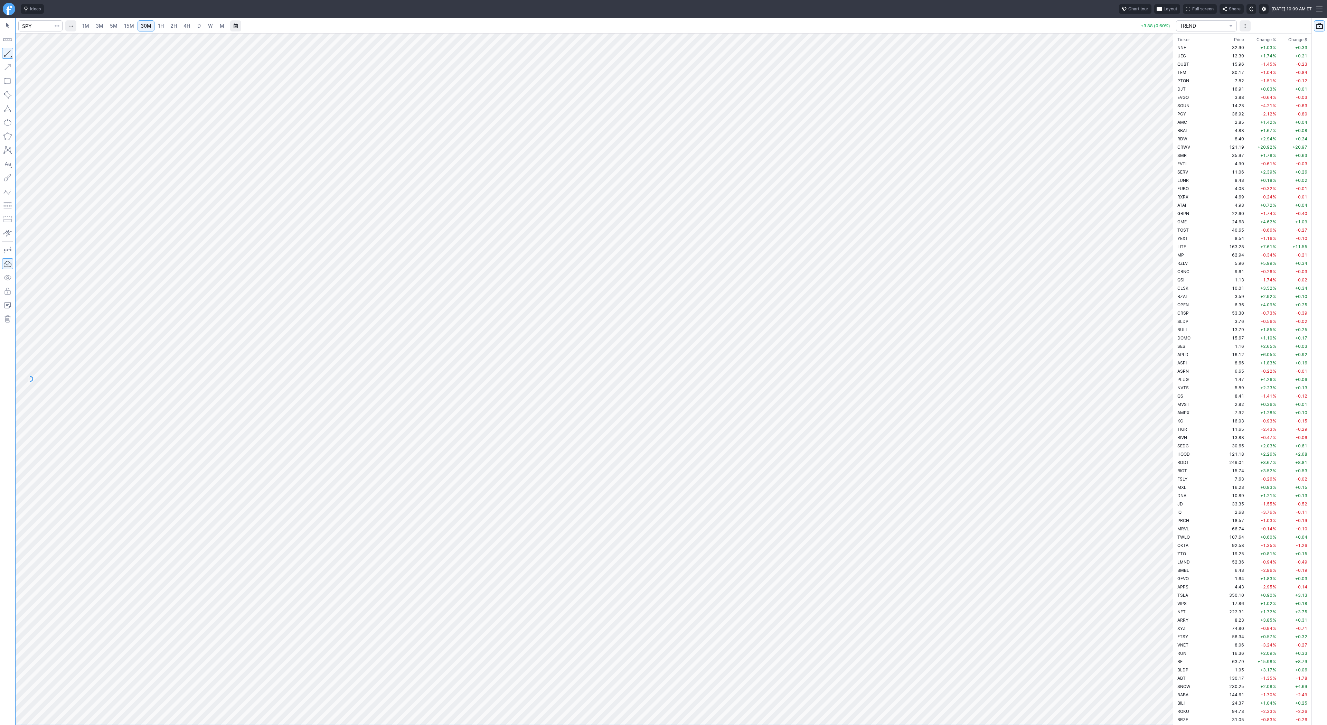
scroll to position [489, 0]
click at [6, 51] on button "button" at bounding box center [7, 53] width 11 height 11
click at [40, 27] on input "Search" at bounding box center [40, 25] width 44 height 11
type input "@nq"
click at [39, 27] on input "Search" at bounding box center [40, 25] width 44 height 11
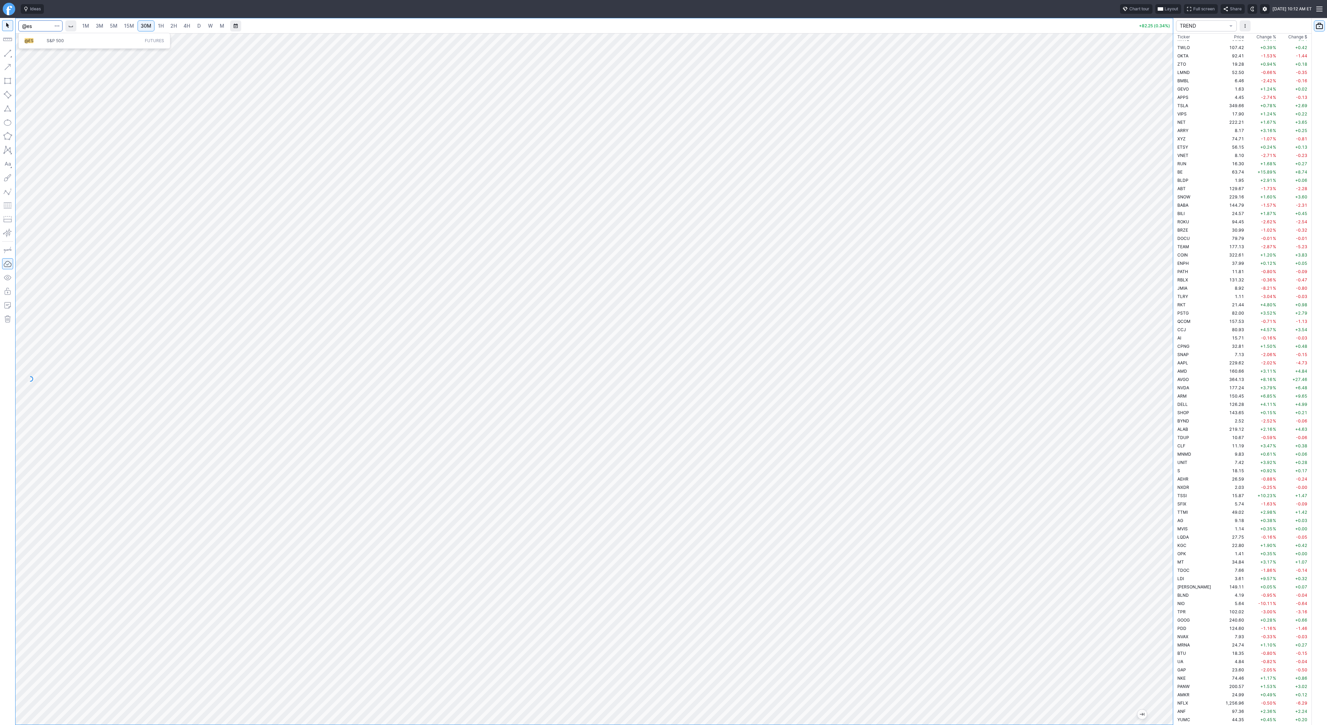
type input "@es"
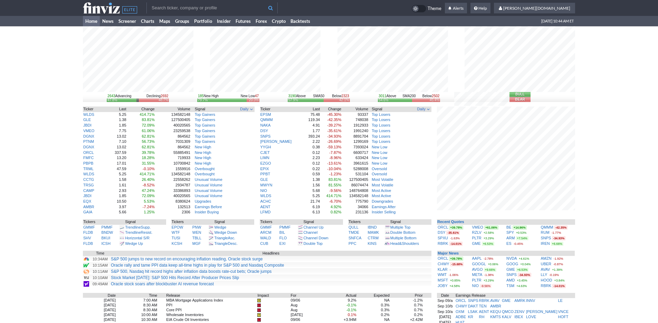
click at [163, 4] on input "text" at bounding box center [212, 7] width 131 height 11
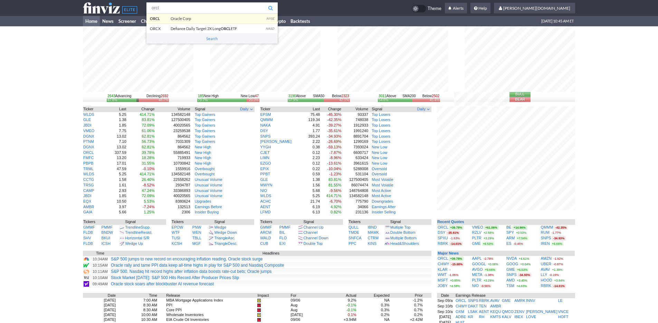
type input "orcl"
click at [165, 20] on body "orcl ORCL Oracle Corp NYSE ORCX Defiance Daily Target 2X Long ORCL ETF NASD Sea…" at bounding box center [329, 224] width 658 height 448
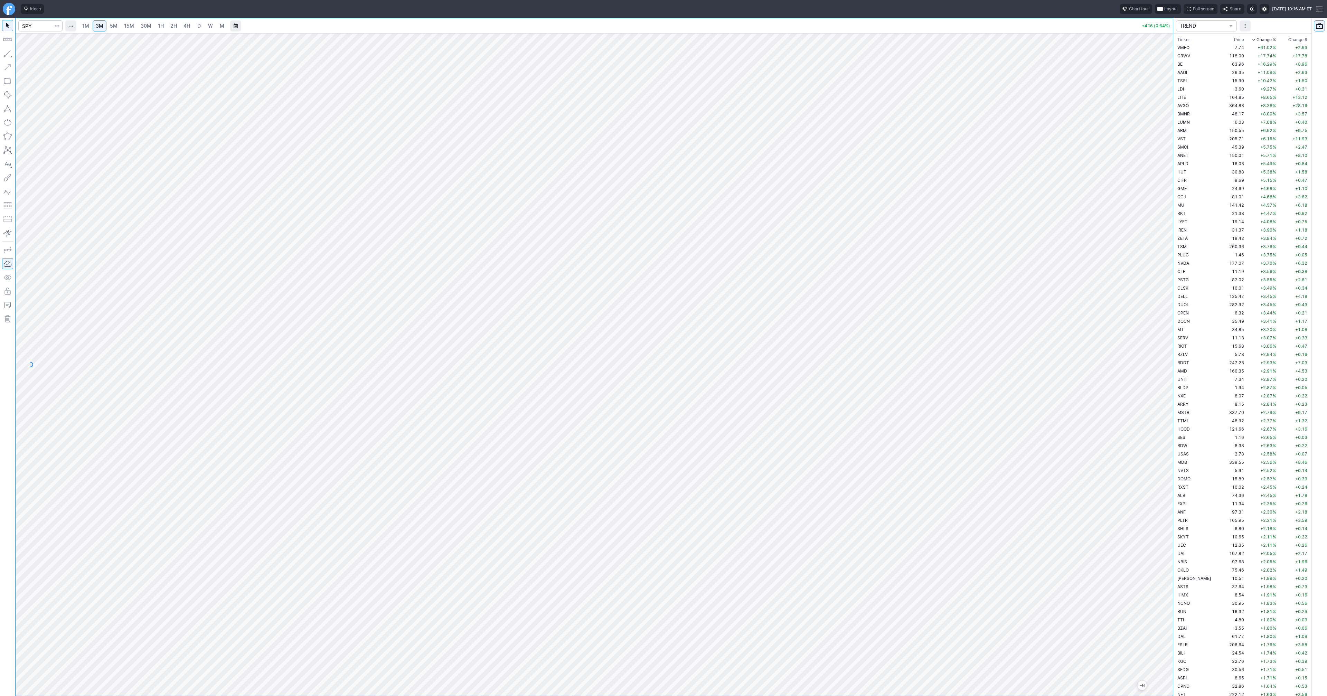
scroll to position [1043, 0]
click at [114, 26] on span "5M" at bounding box center [114, 26] width 8 height 6
click at [6, 53] on button "button" at bounding box center [7, 53] width 11 height 11
click at [6, 51] on button "button" at bounding box center [7, 53] width 11 height 11
click at [30, 26] on input "Search" at bounding box center [40, 25] width 44 height 11
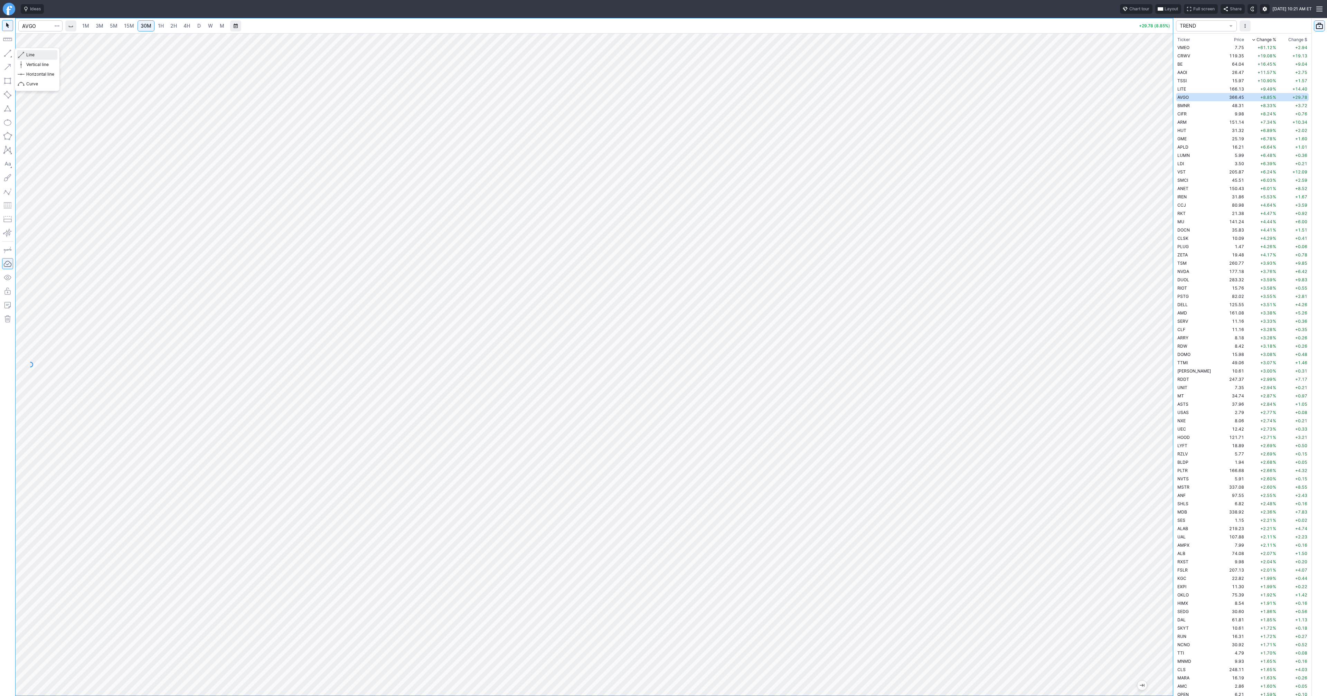
click at [25, 54] on div "Line Vertical line Horizontal line Curve" at bounding box center [37, 70] width 45 height 44
click at [23, 54] on span "button" at bounding box center [22, 55] width 4 height 10
click at [9, 53] on button "button" at bounding box center [7, 53] width 11 height 11
click at [25, 51] on div "Line Vertical line Horizontal line Curve" at bounding box center [37, 70] width 45 height 44
click at [9, 51] on button "button" at bounding box center [7, 53] width 11 height 11
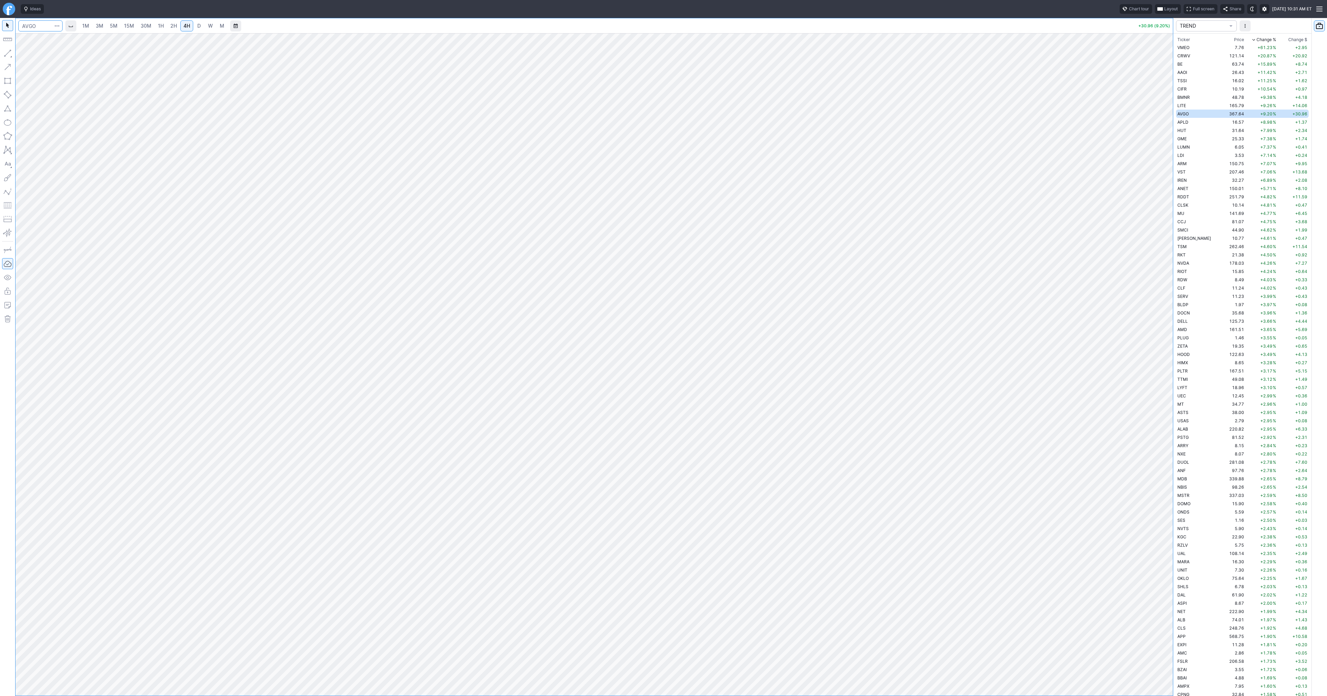
click at [29, 27] on input "Search" at bounding box center [40, 25] width 44 height 11
type input "pltr"
click at [162, 26] on span "1H" at bounding box center [161, 26] width 6 height 6
click at [30, 56] on span "Line" at bounding box center [40, 54] width 28 height 7
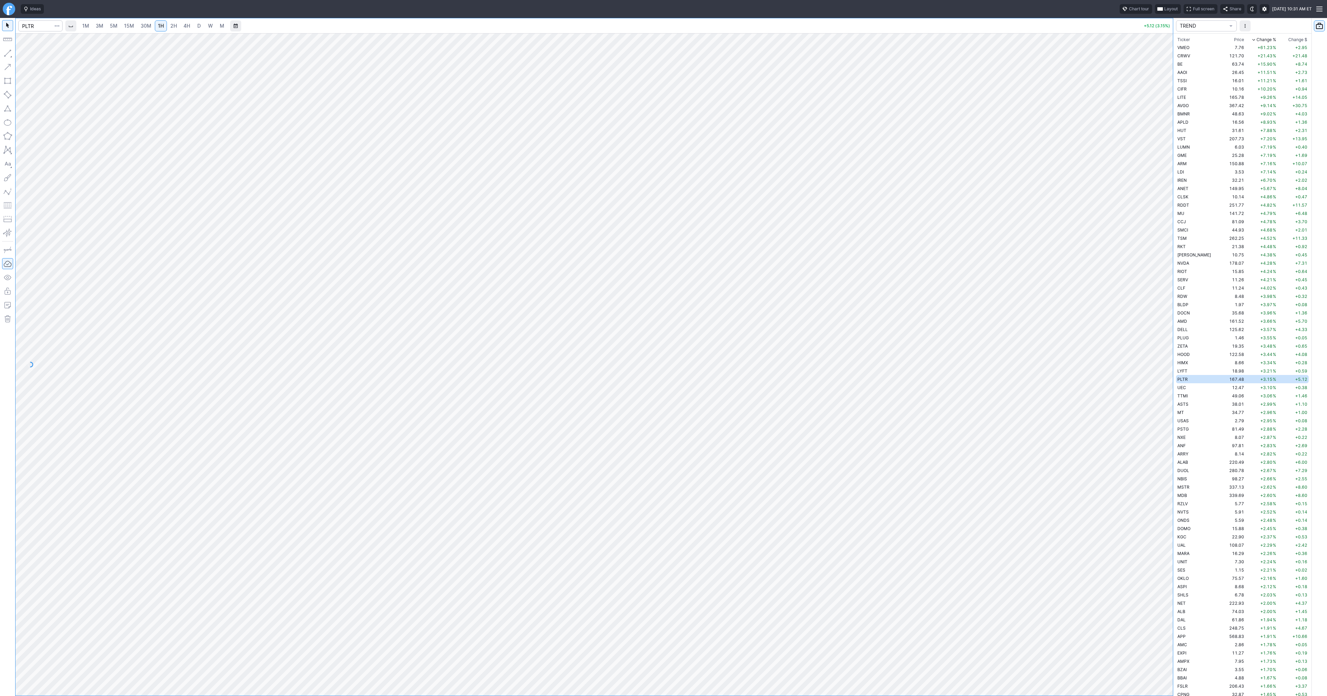
click at [8, 53] on button "button" at bounding box center [7, 53] width 11 height 11
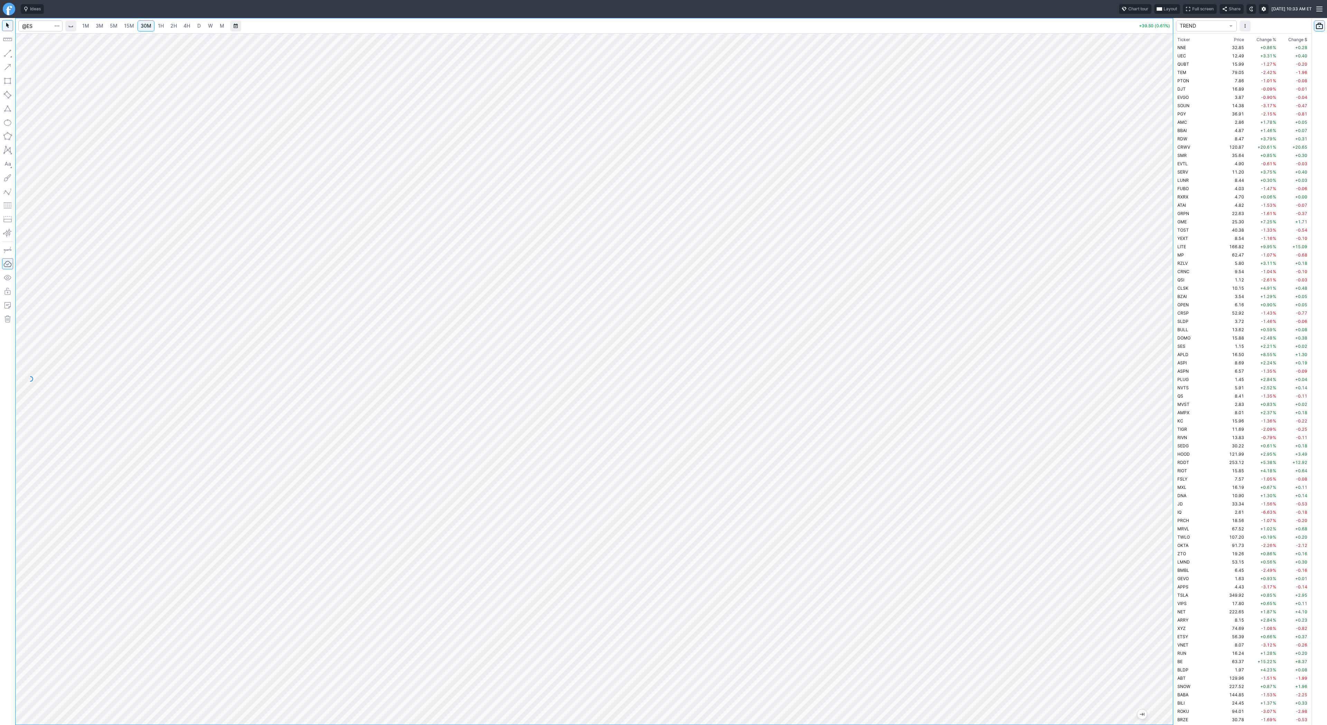
scroll to position [489, 0]
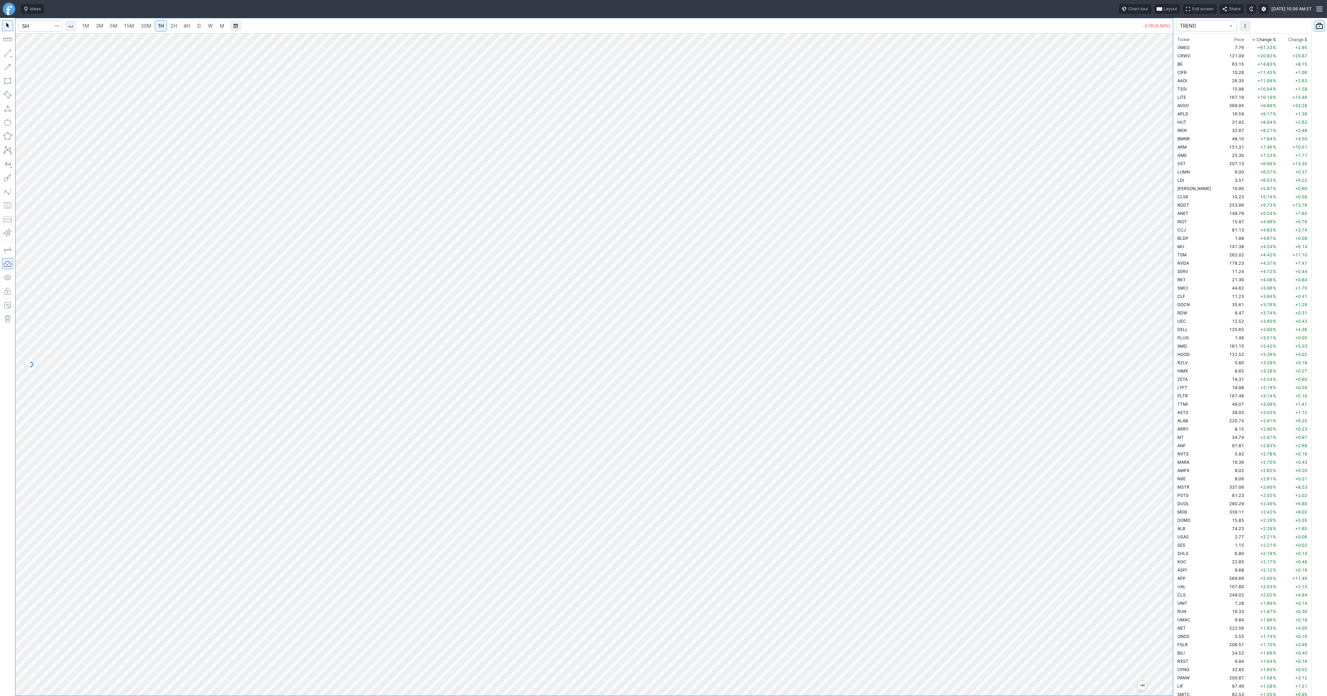
scroll to position [15, 0]
click at [1153, 450] on div at bounding box center [594, 364] width 1157 height 662
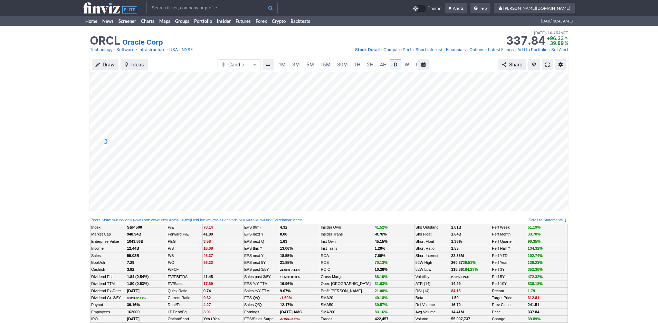
scroll to position [0, 7]
click at [288, 67] on span "3M" at bounding box center [289, 64] width 8 height 7
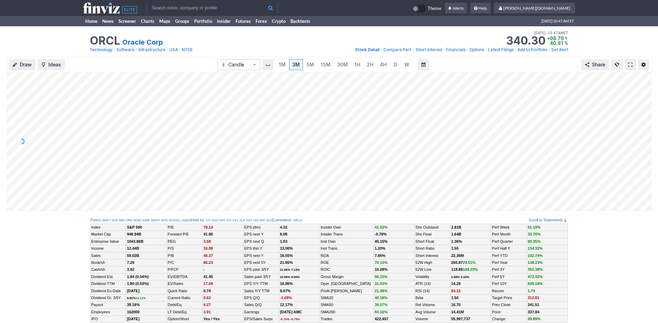
click at [172, 65] on div "Draw Ideas Candle 1M 3M 5M 15M 30M 1H 2H 4H D W M Share" at bounding box center [329, 65] width 645 height 16
click at [82, 27] on div "ORCL Oracle Corp Last Close Sep 10 • 10:45AM ET 337.84 Dollar change +96.33 Per…" at bounding box center [329, 41] width 658 height 30
click at [87, 23] on link "Home" at bounding box center [91, 21] width 17 height 10
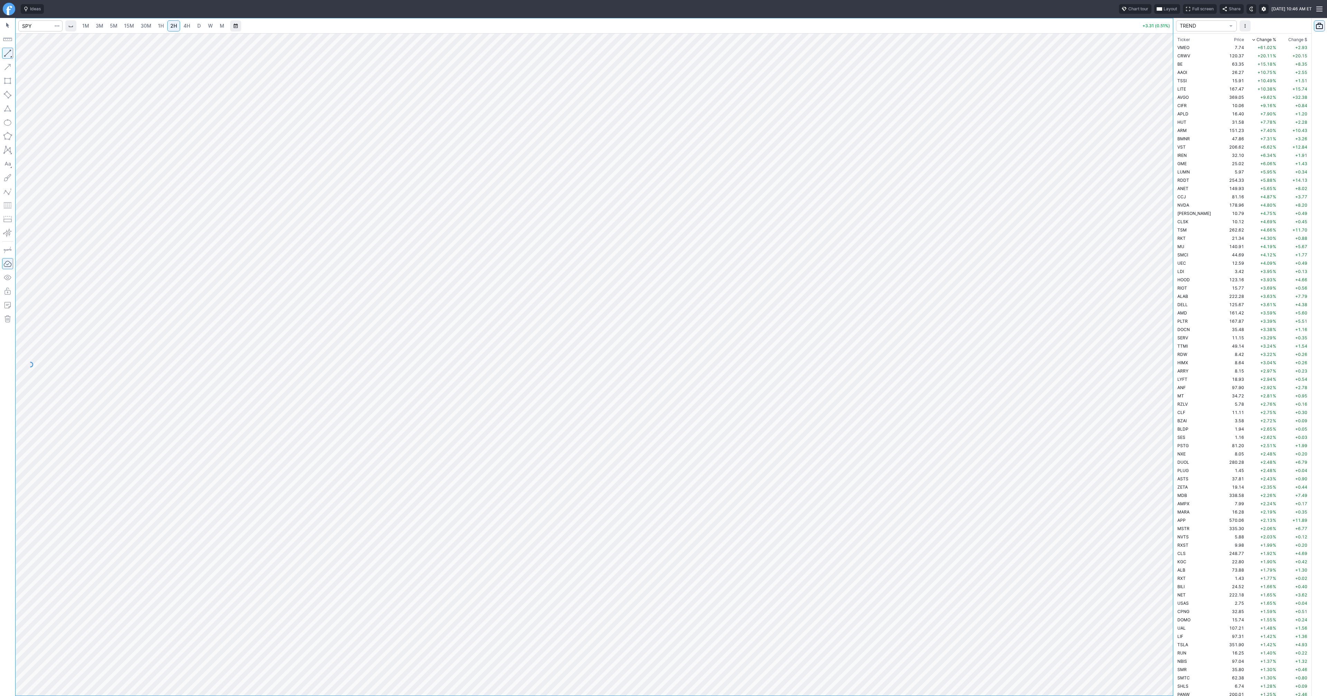
scroll to position [15, 0]
click at [29, 28] on input "Search" at bounding box center [40, 25] width 44 height 11
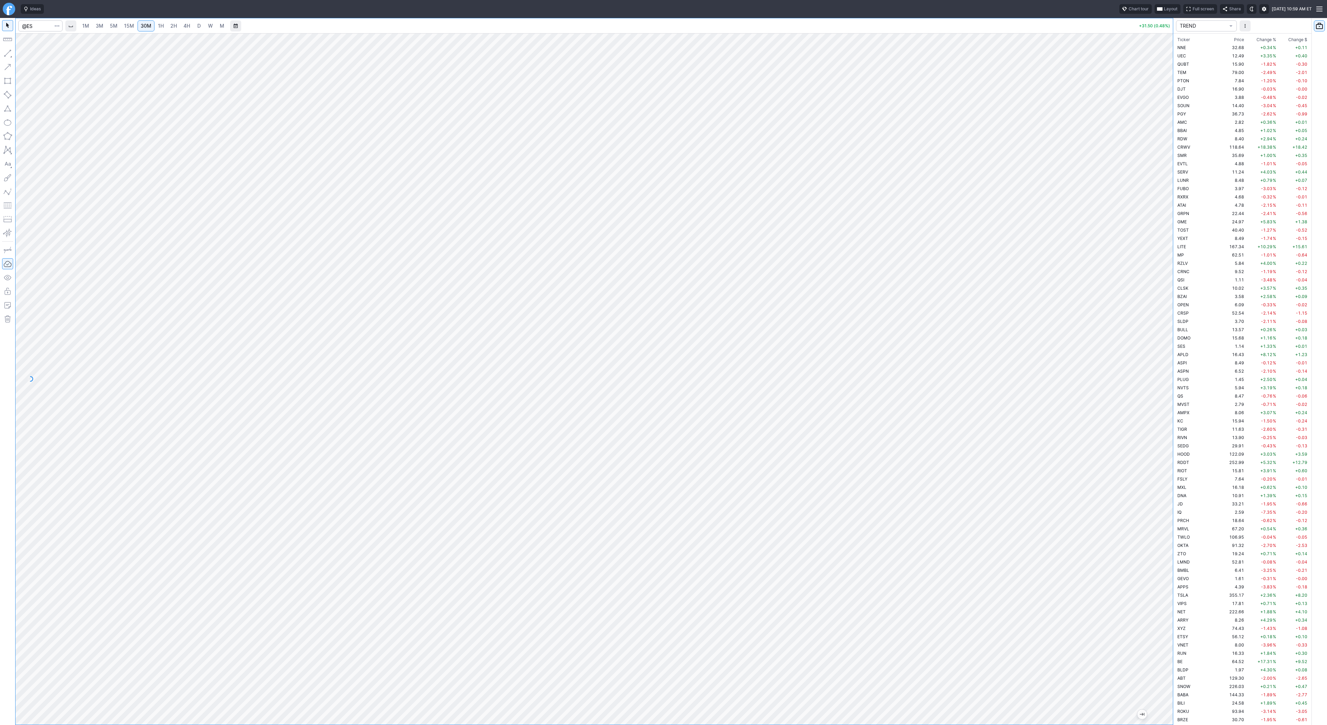
scroll to position [489, 0]
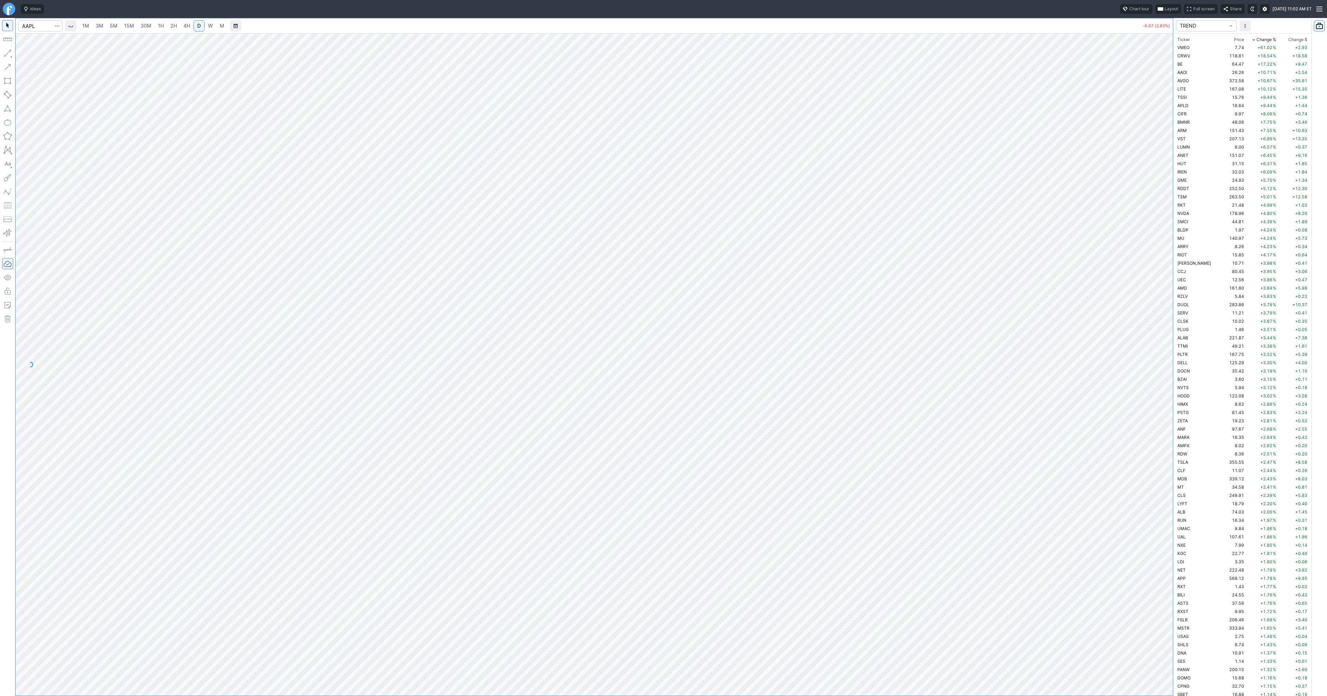
scroll to position [1846, 0]
click at [1220, 49] on td "7.74" at bounding box center [1233, 47] width 26 height 8
click at [1201, 57] on td "CRWV" at bounding box center [1198, 55] width 44 height 8
click at [1197, 65] on td "BE" at bounding box center [1198, 64] width 44 height 8
click at [1194, 58] on td "CRWV" at bounding box center [1198, 55] width 44 height 8
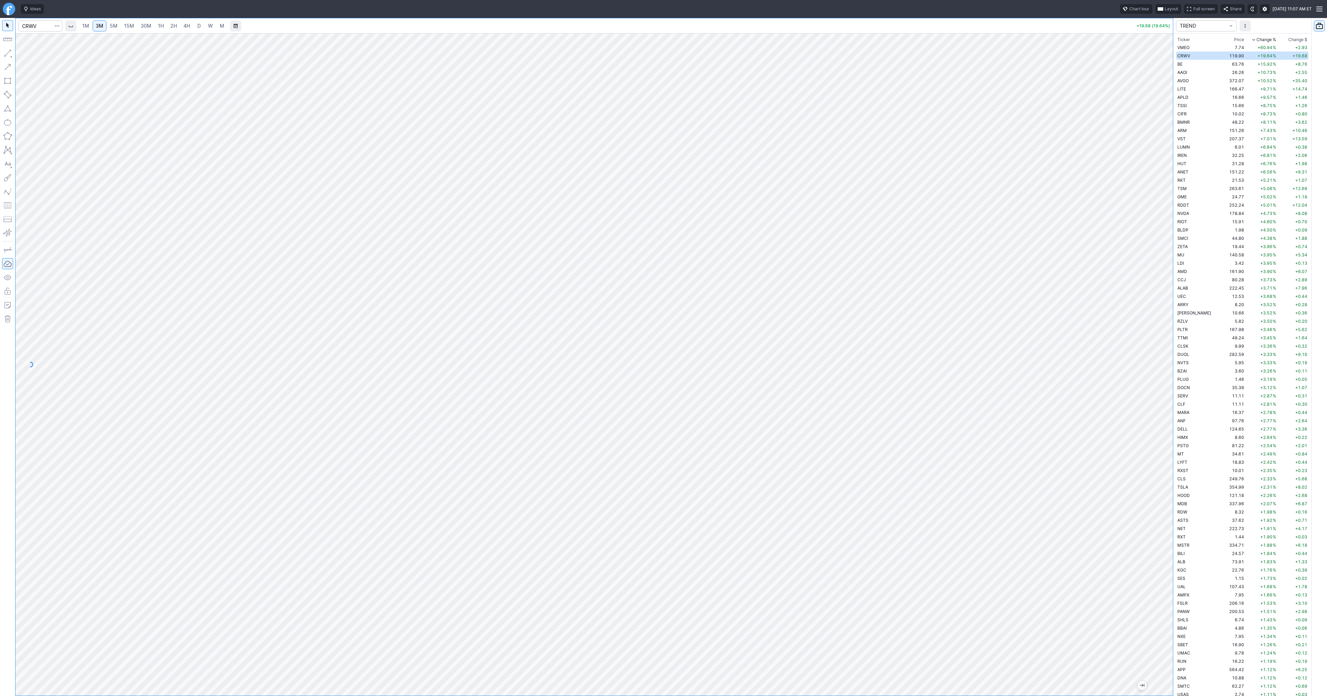
click at [194, 27] on link "D" at bounding box center [199, 25] width 11 height 11
click at [181, 28] on link "4H" at bounding box center [186, 25] width 13 height 11
click at [165, 28] on link "1H" at bounding box center [161, 25] width 12 height 11
click at [49, 30] on input "Search" at bounding box center [40, 25] width 44 height 11
type input "n"
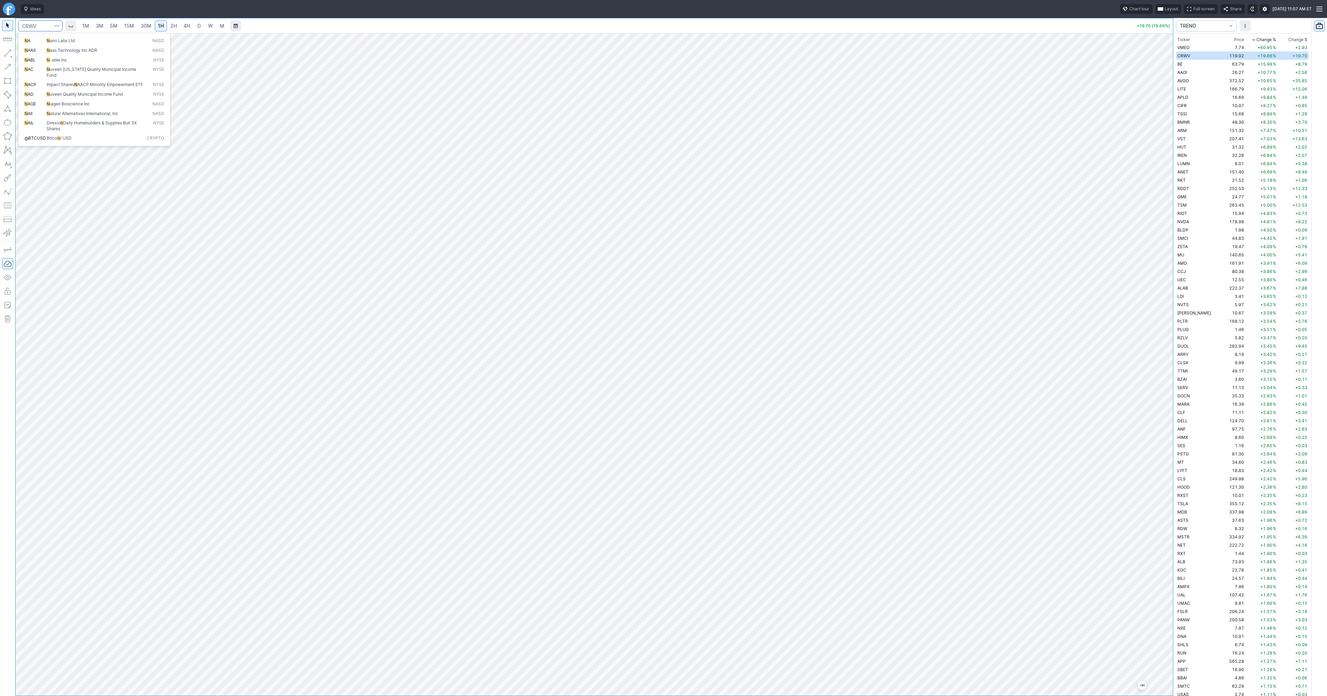
type input "r"
type input "tsla"
click at [197, 25] on span "D" at bounding box center [198, 26] width 3 height 6
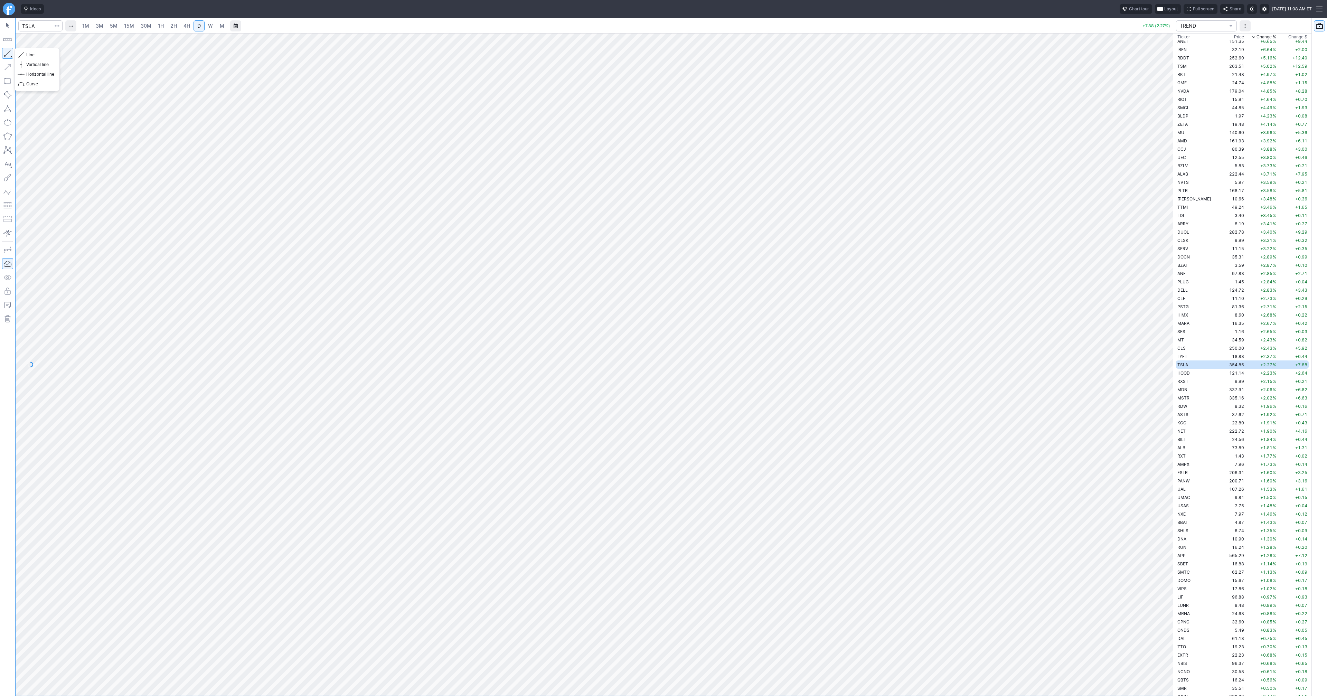
click at [10, 52] on button "button" at bounding box center [7, 53] width 11 height 11
click at [6, 53] on button "button" at bounding box center [7, 53] width 11 height 11
click at [100, 23] on span "3M" at bounding box center [100, 26] width 8 height 6
click at [136, 27] on link "15M" at bounding box center [129, 25] width 16 height 11
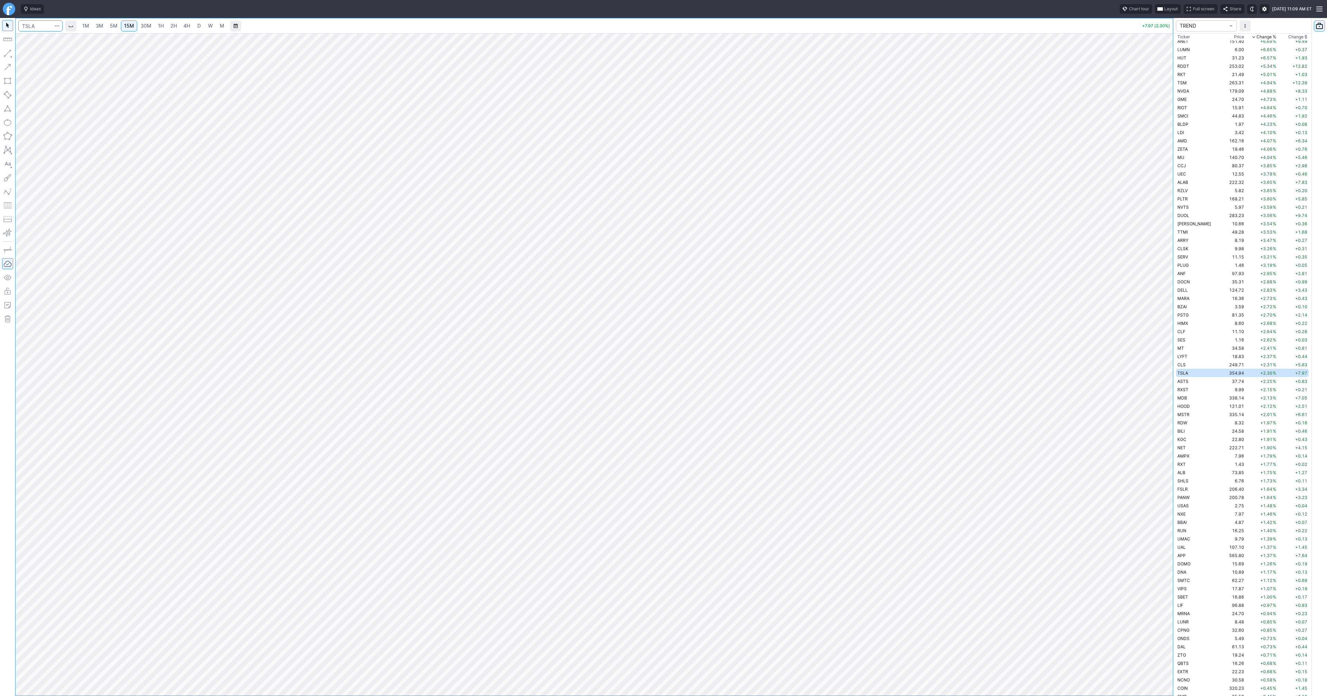
click at [48, 27] on input "Search" at bounding box center [40, 25] width 44 height 11
type input "orcl"
click at [59, 37] on button "ORCL Oracle Corp NYSE" at bounding box center [94, 41] width 146 height 10
click at [175, 28] on span "2H" at bounding box center [173, 26] width 7 height 6
click at [7, 53] on button "button" at bounding box center [7, 53] width 11 height 11
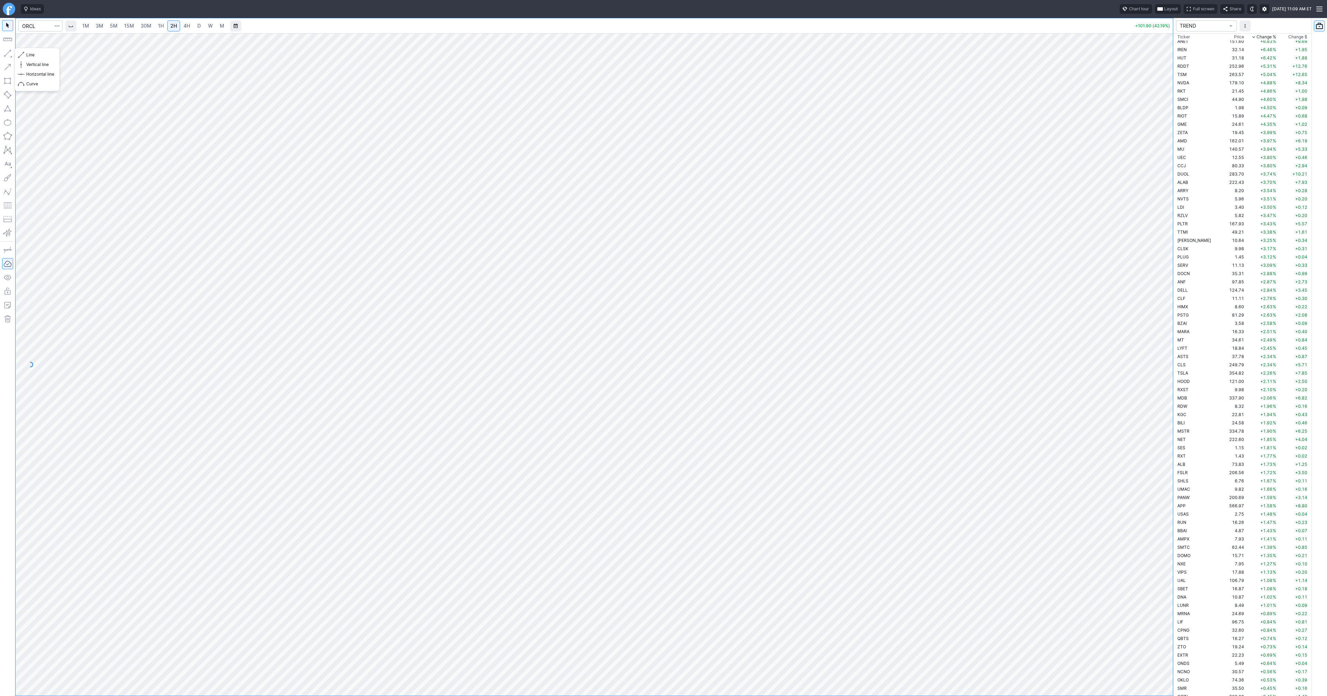
click at [9, 55] on button "button" at bounding box center [7, 53] width 11 height 11
click at [98, 24] on span "3M" at bounding box center [100, 26] width 8 height 6
click at [177, 26] on link "2H" at bounding box center [173, 25] width 13 height 11
click at [102, 27] on span "3M" at bounding box center [100, 26] width 8 height 6
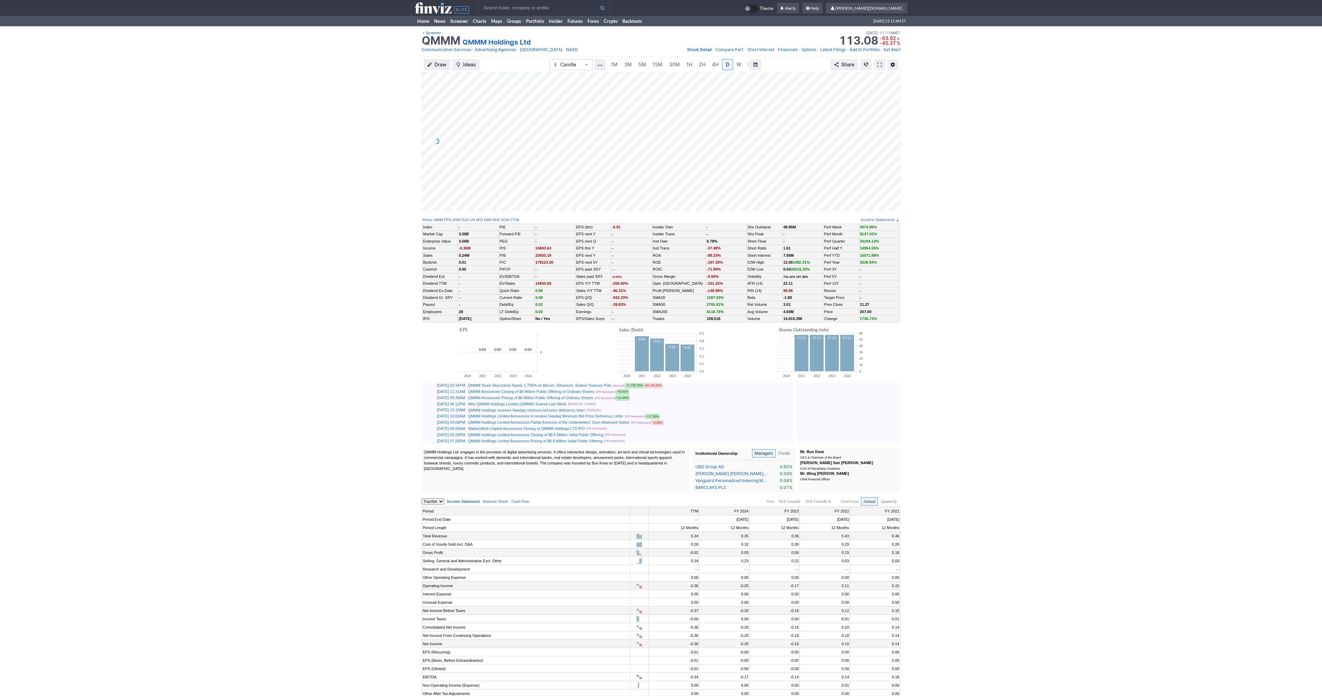
scroll to position [0, 7]
click at [423, 23] on link "Home" at bounding box center [423, 21] width 17 height 10
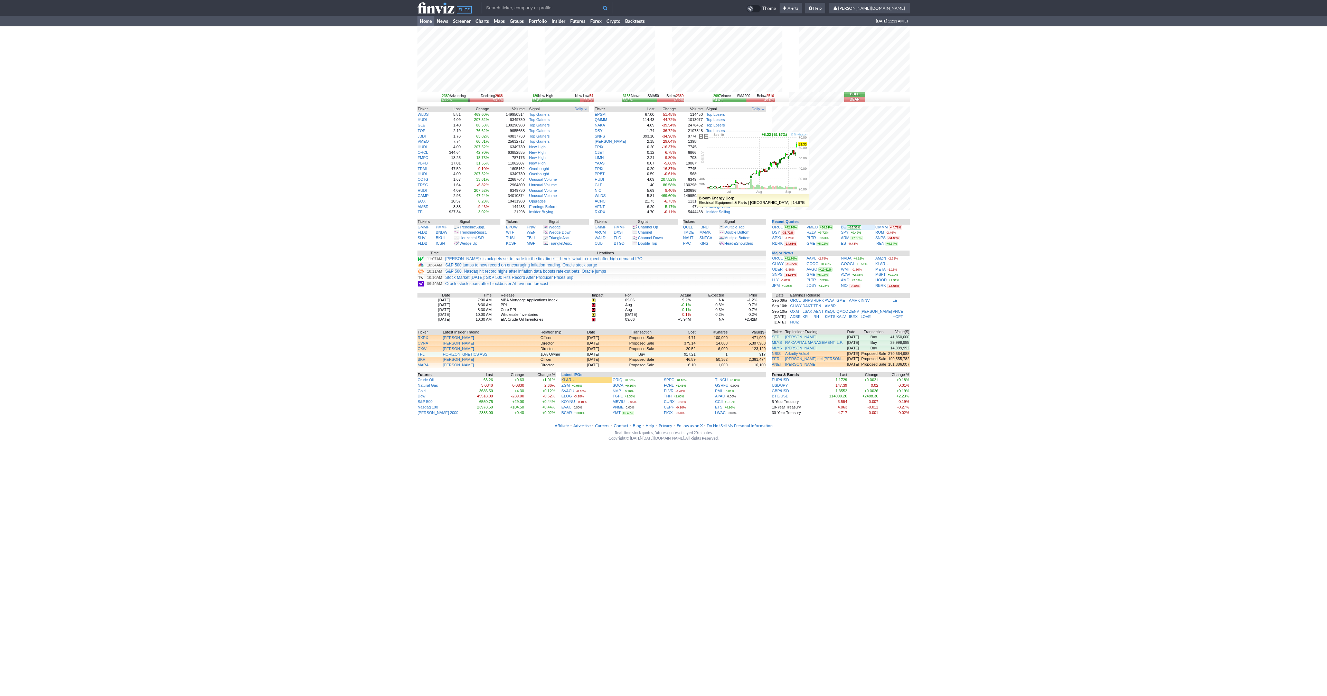
click at [845, 227] on link "BE" at bounding box center [843, 227] width 5 height 4
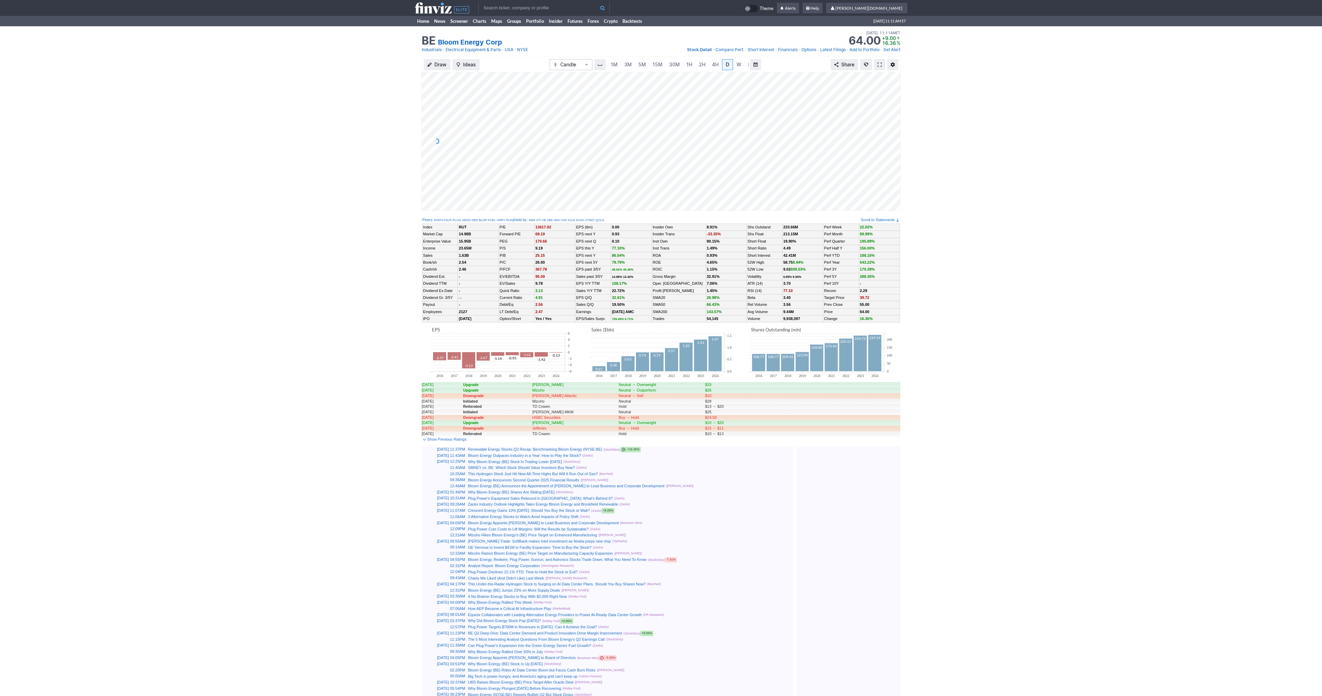
scroll to position [0, 7]
click at [879, 65] on span at bounding box center [879, 65] width 4 height 6
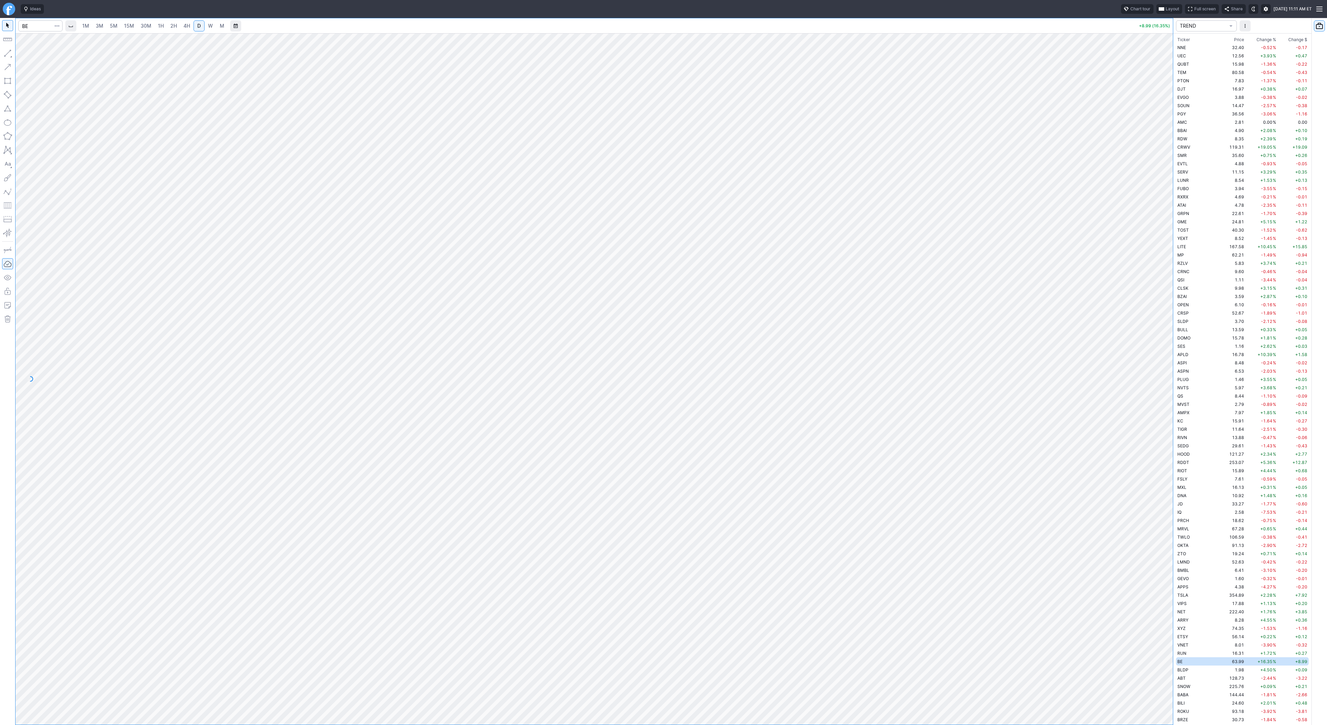
click at [208, 27] on span "W" at bounding box center [210, 26] width 5 height 6
click at [194, 27] on link "D" at bounding box center [199, 25] width 11 height 11
click at [30, 25] on input "Search" at bounding box center [40, 25] width 44 height 11
type input "spy"
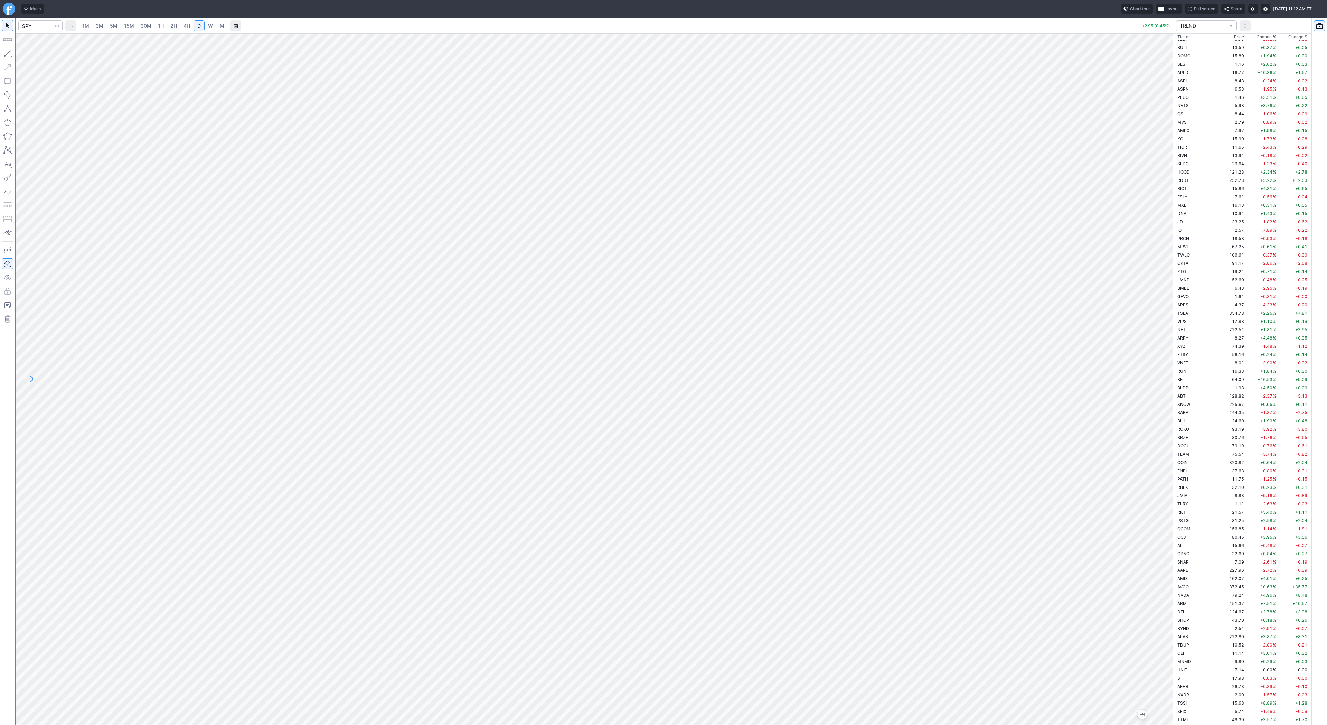
click at [97, 24] on span "3M" at bounding box center [100, 26] width 8 height 6
click at [162, 26] on span "1H" at bounding box center [161, 26] width 6 height 6
click at [7, 54] on button "button" at bounding box center [7, 53] width 11 height 11
click at [9, 53] on button "button" at bounding box center [7, 53] width 11 height 11
click at [97, 27] on span "3M" at bounding box center [100, 26] width 8 height 6
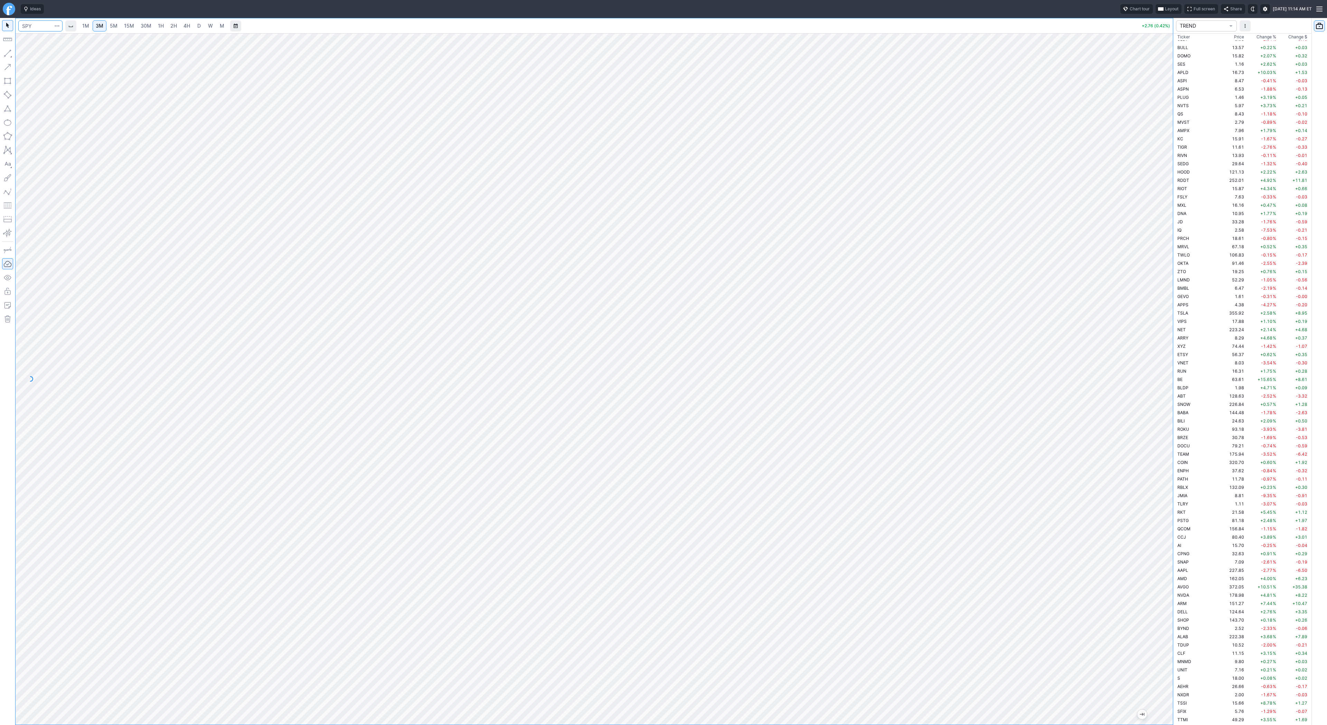
click at [29, 29] on input "Search" at bounding box center [40, 25] width 44 height 11
type input "orcl"
click at [38, 38] on span "ORCL" at bounding box center [36, 41] width 22 height 6
click at [167, 26] on link "2H" at bounding box center [173, 25] width 13 height 11
click at [96, 28] on span "3M" at bounding box center [100, 26] width 8 height 6
